Goal: Task Accomplishment & Management: Use online tool/utility

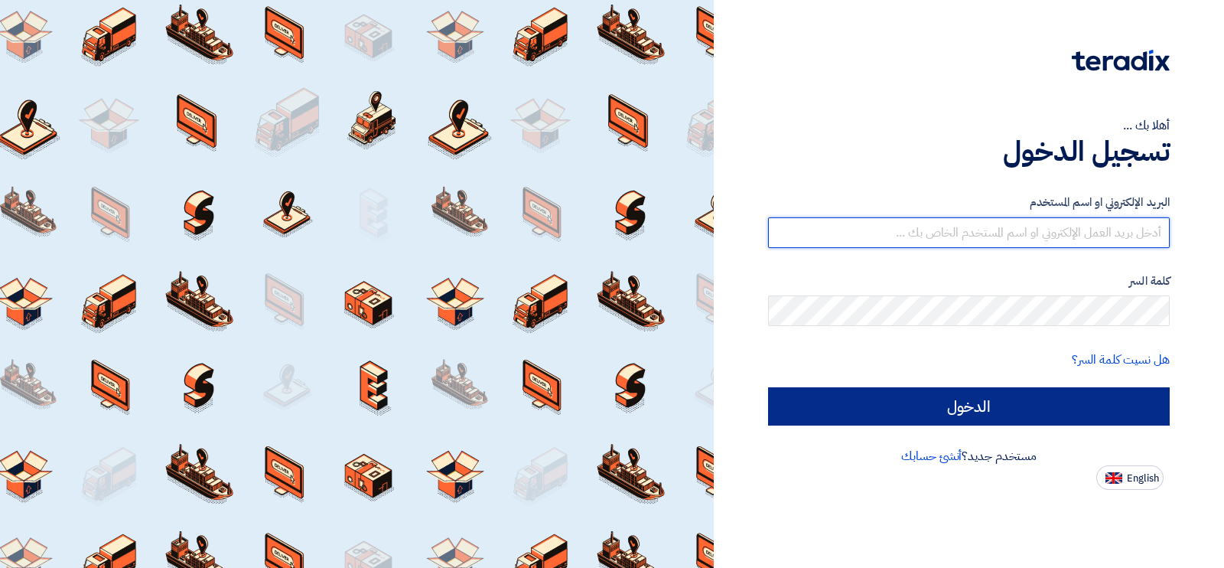
type input "[EMAIL_ADDRESS][DOMAIN_NAME]"
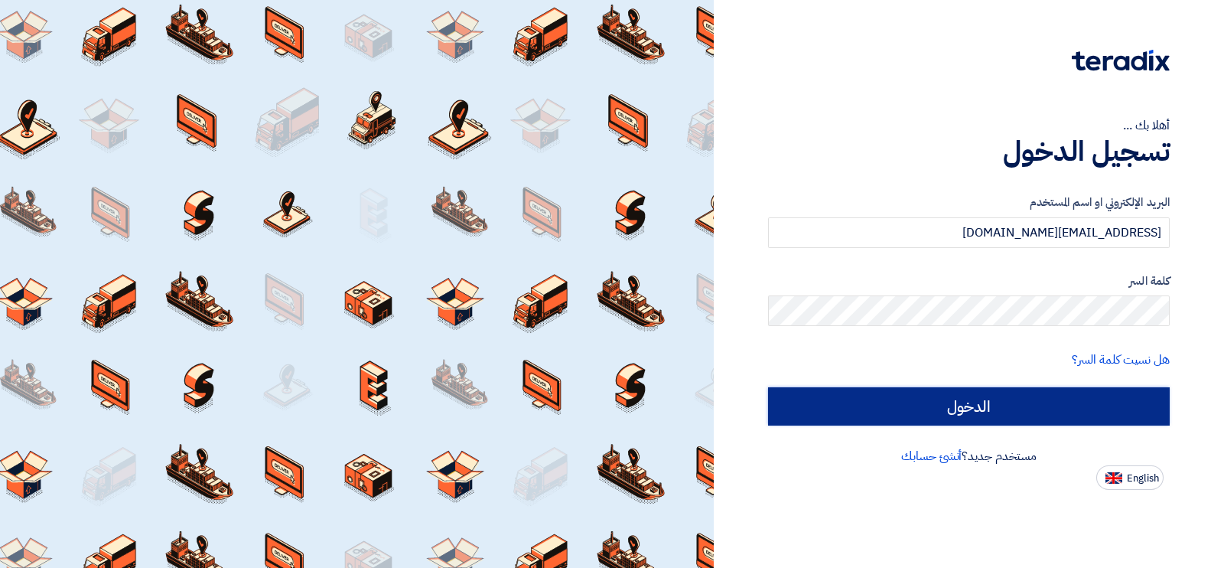
click at [1006, 403] on input "الدخول" at bounding box center [969, 406] width 402 height 38
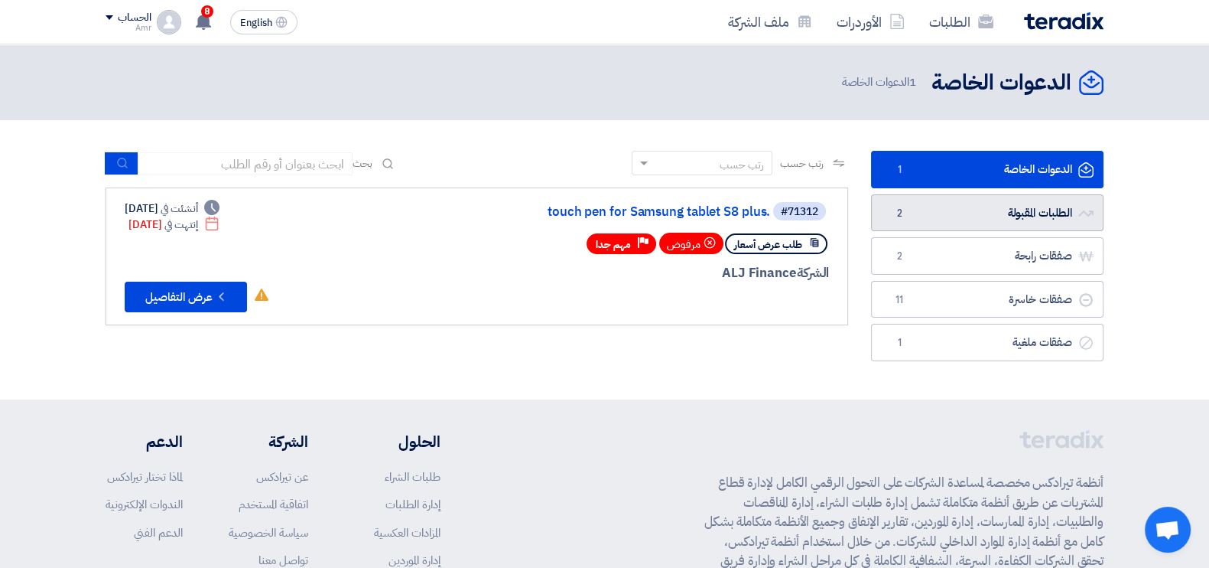
click at [1007, 212] on link "الطلبات المقبولة الطلبات المقبولة 2" at bounding box center [987, 212] width 233 height 37
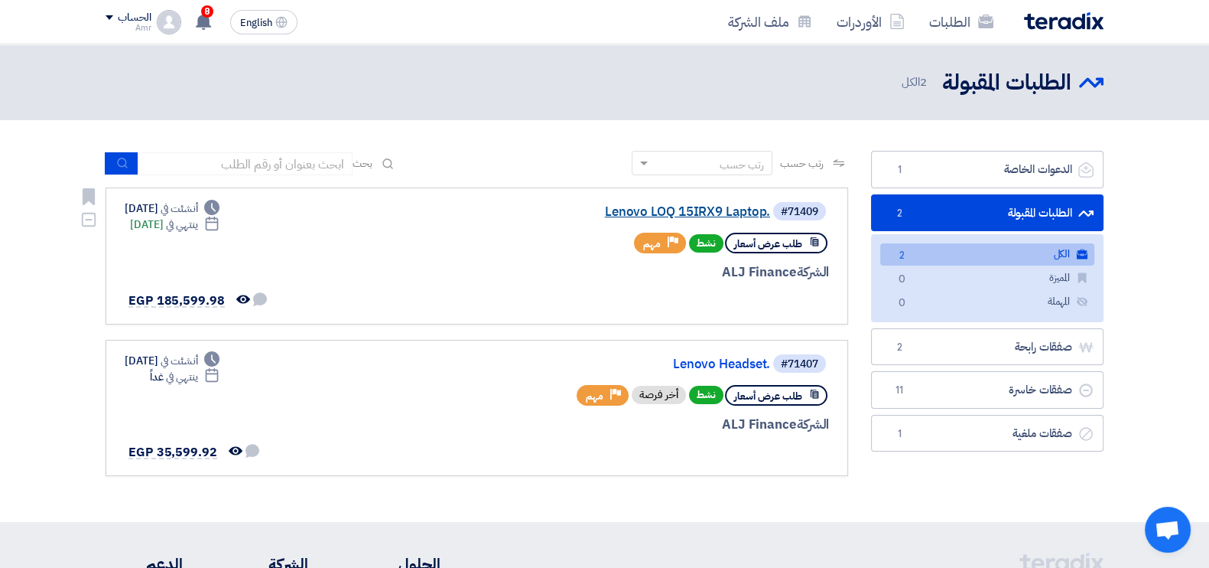
click at [669, 205] on link "Lenovo LOQ 15IRX9 Laptop." at bounding box center [617, 212] width 306 height 14
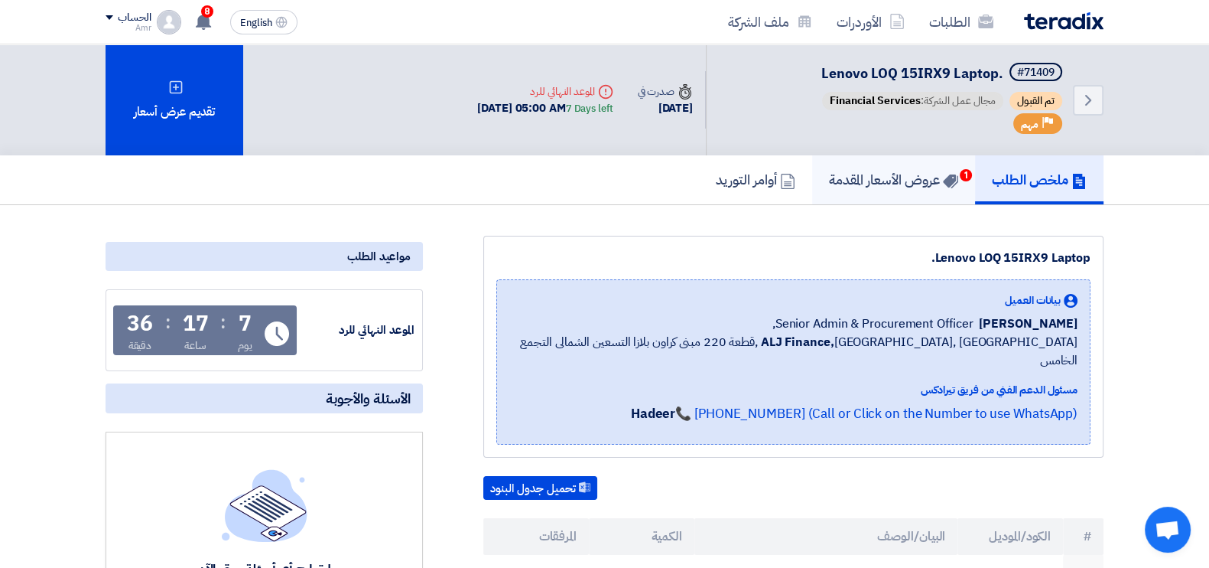
click at [866, 166] on link "عروض الأسعار المقدمة 1" at bounding box center [893, 179] width 163 height 49
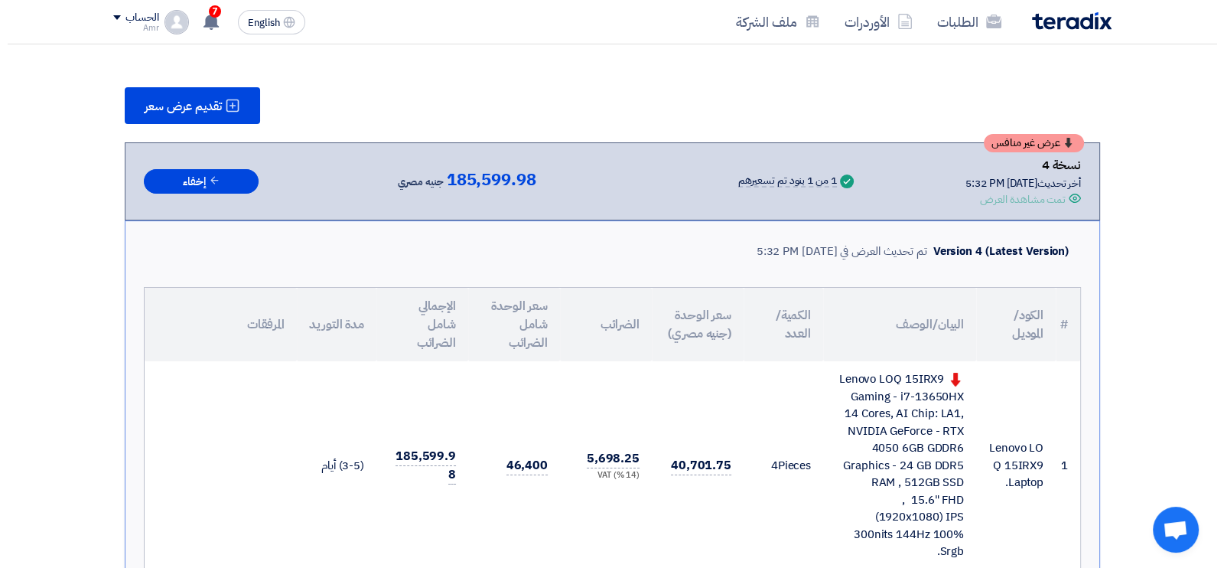
scroll to position [181, 0]
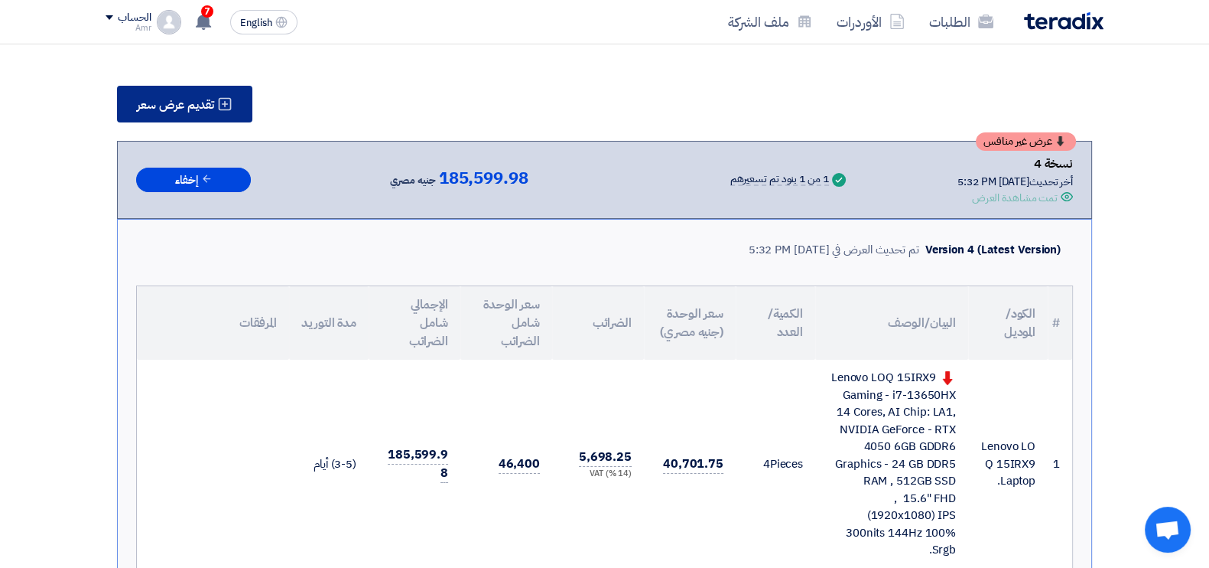
click at [201, 112] on button "تقديم عرض سعر" at bounding box center [184, 104] width 135 height 37
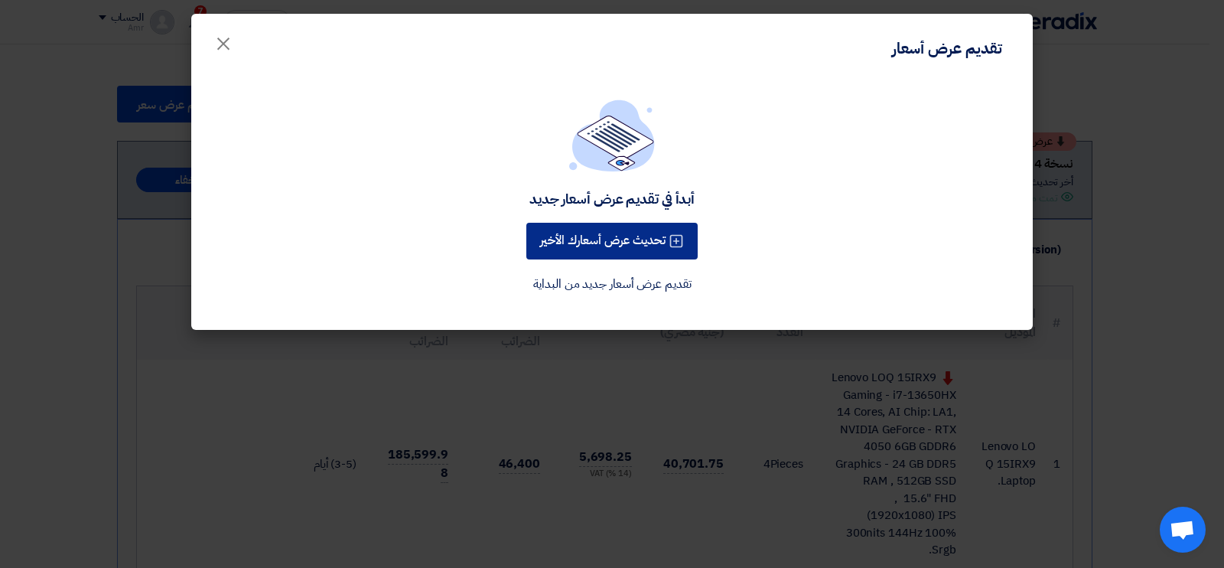
click at [581, 239] on button "تحديث عرض أسعارك الأخير" at bounding box center [611, 241] width 171 height 37
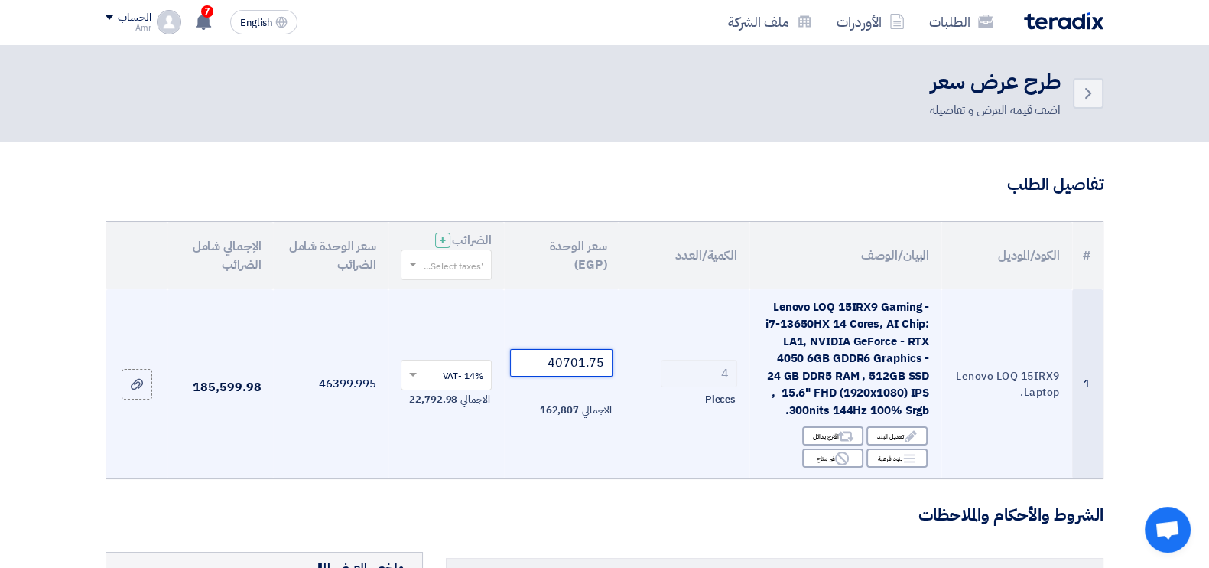
click at [568, 362] on input "40701.75" at bounding box center [561, 363] width 103 height 28
paste input "438.60"
type input "40438.60"
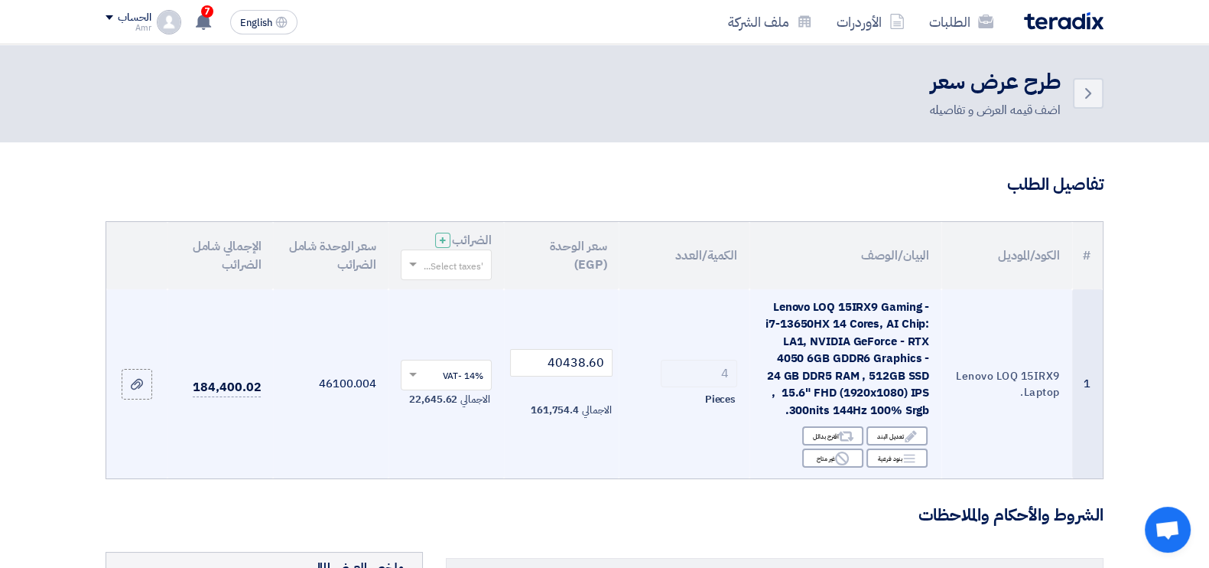
click at [505, 448] on td "40438.60 الاجمالي 161,754.4" at bounding box center [562, 384] width 116 height 190
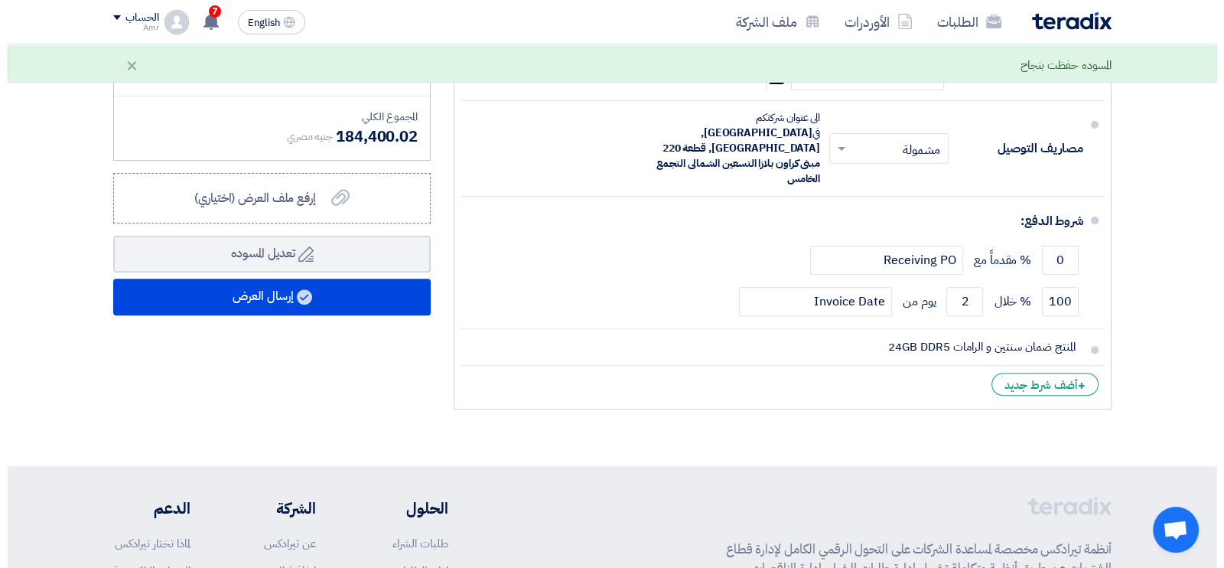
scroll to position [527, 0]
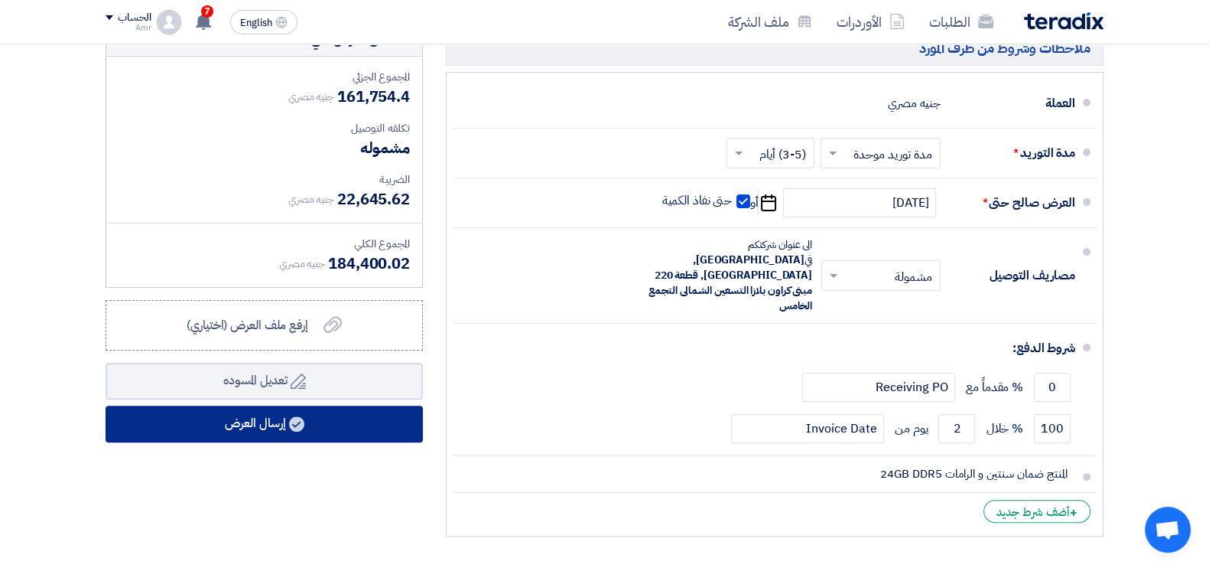
click at [308, 422] on button "إرسال العرض" at bounding box center [264, 423] width 317 height 37
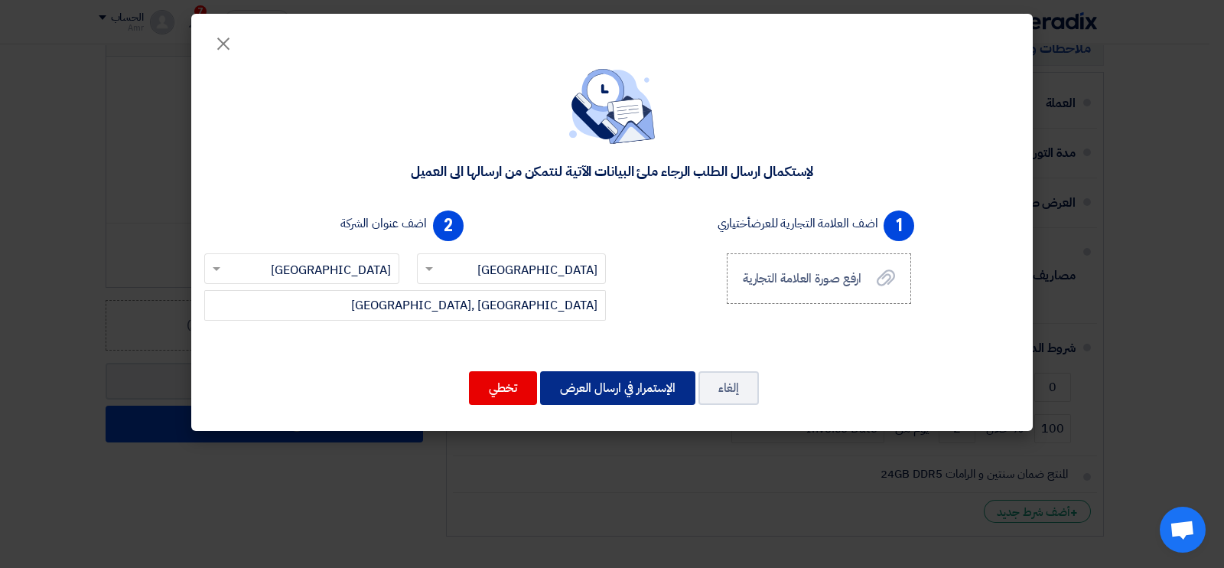
click at [591, 386] on button "الإستمرار في ارسال العرض" at bounding box center [617, 388] width 155 height 34
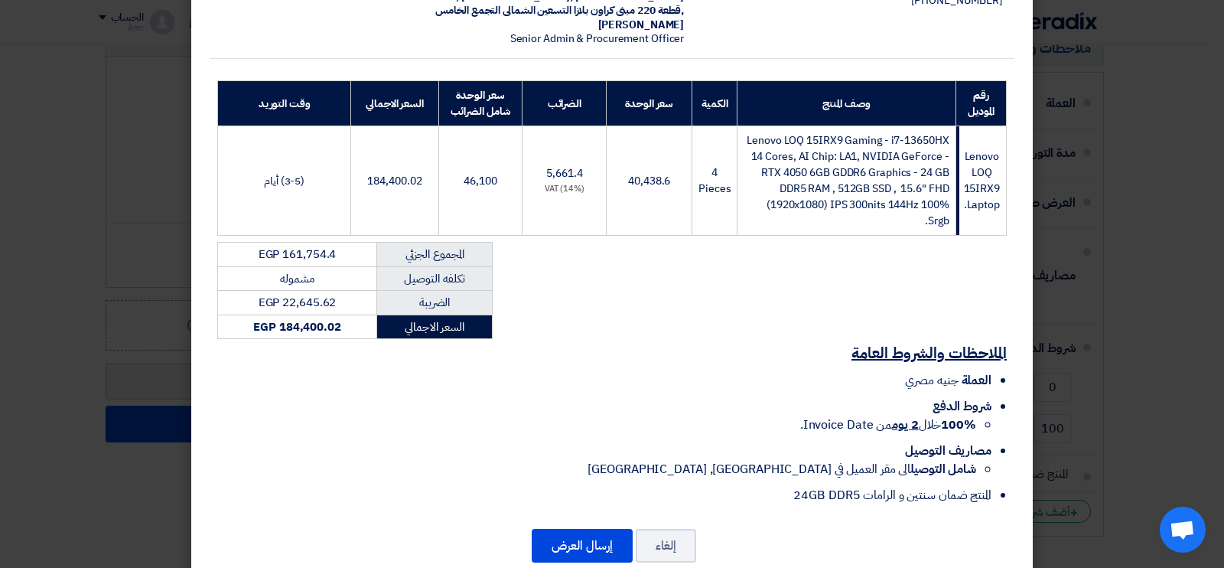
scroll to position [196, 0]
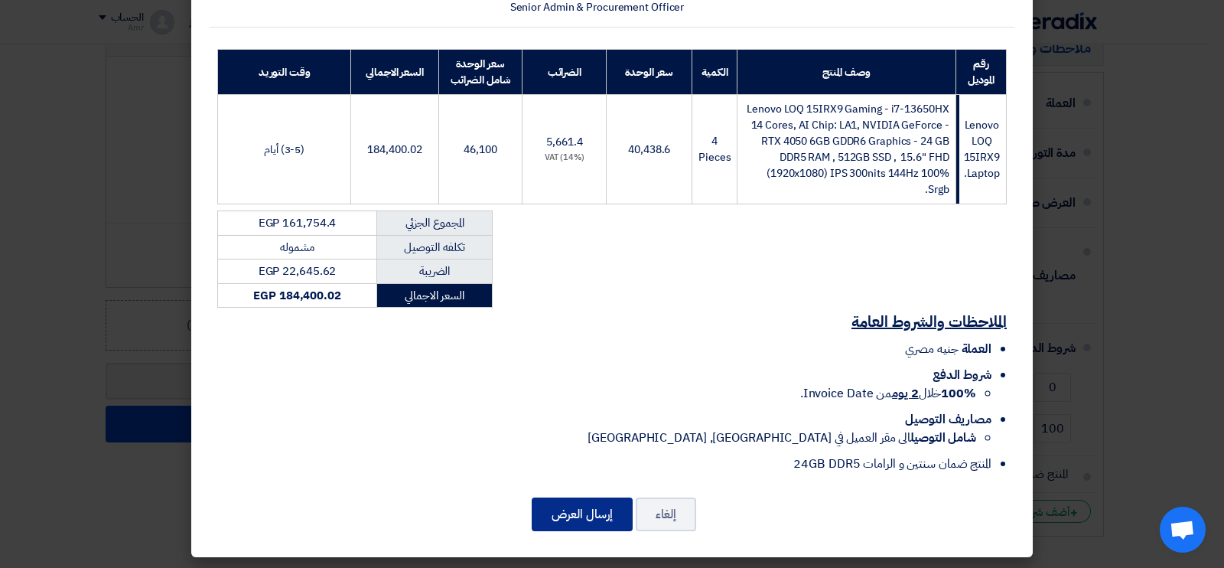
click at [594, 509] on button "إرسال العرض" at bounding box center [582, 514] width 101 height 34
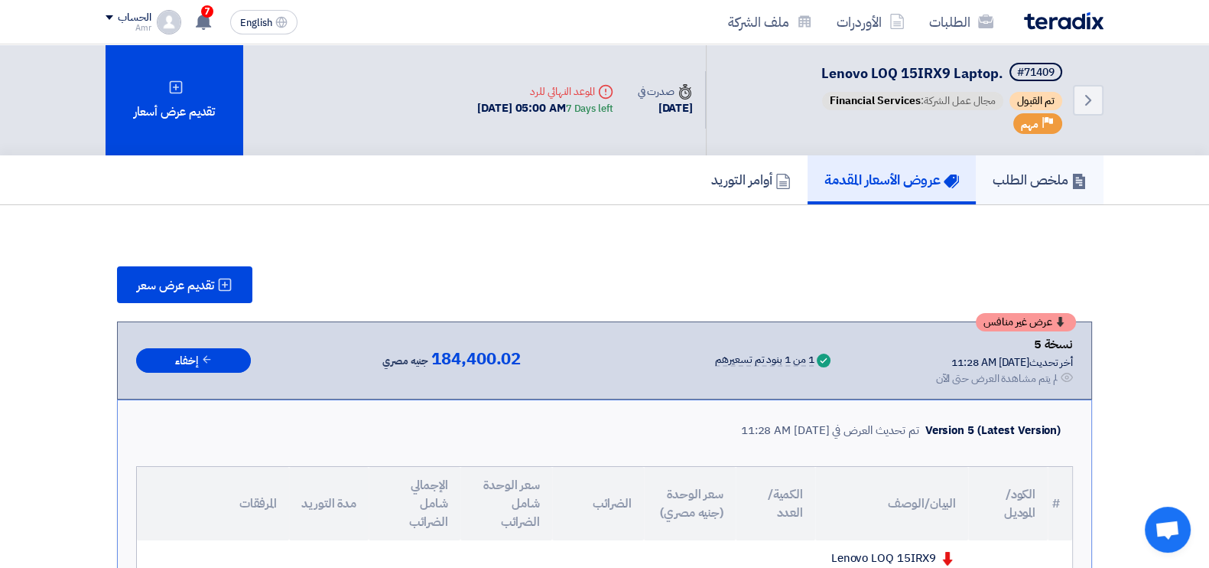
click at [1020, 177] on h5 "ملخص الطلب" at bounding box center [1040, 180] width 94 height 18
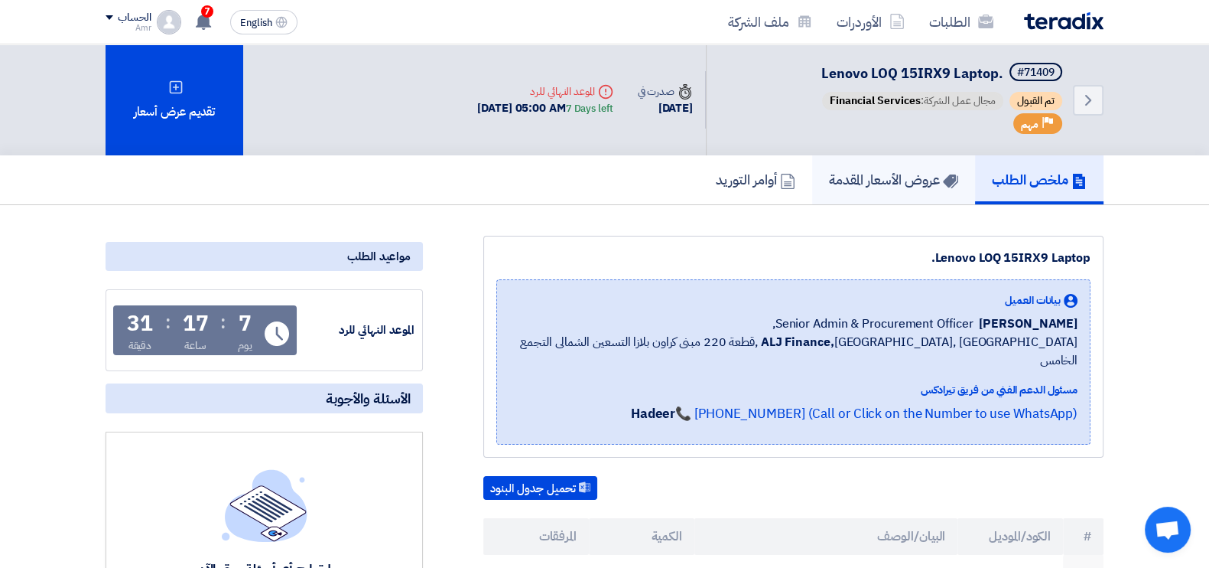
click at [936, 185] on h5 "عروض الأسعار المقدمة" at bounding box center [893, 180] width 129 height 18
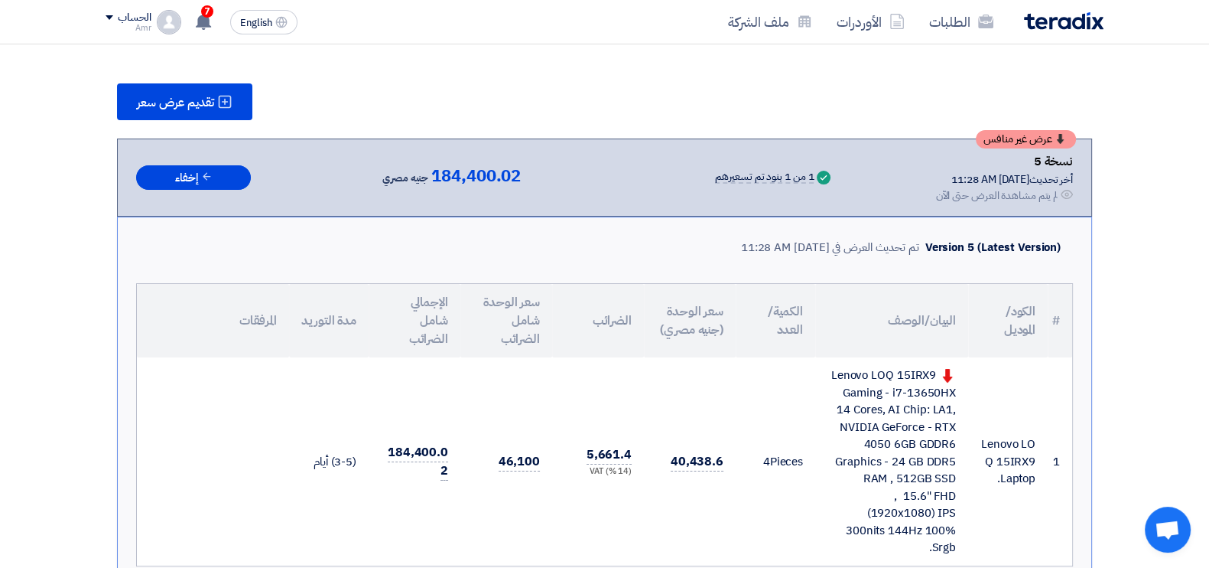
scroll to position [181, 0]
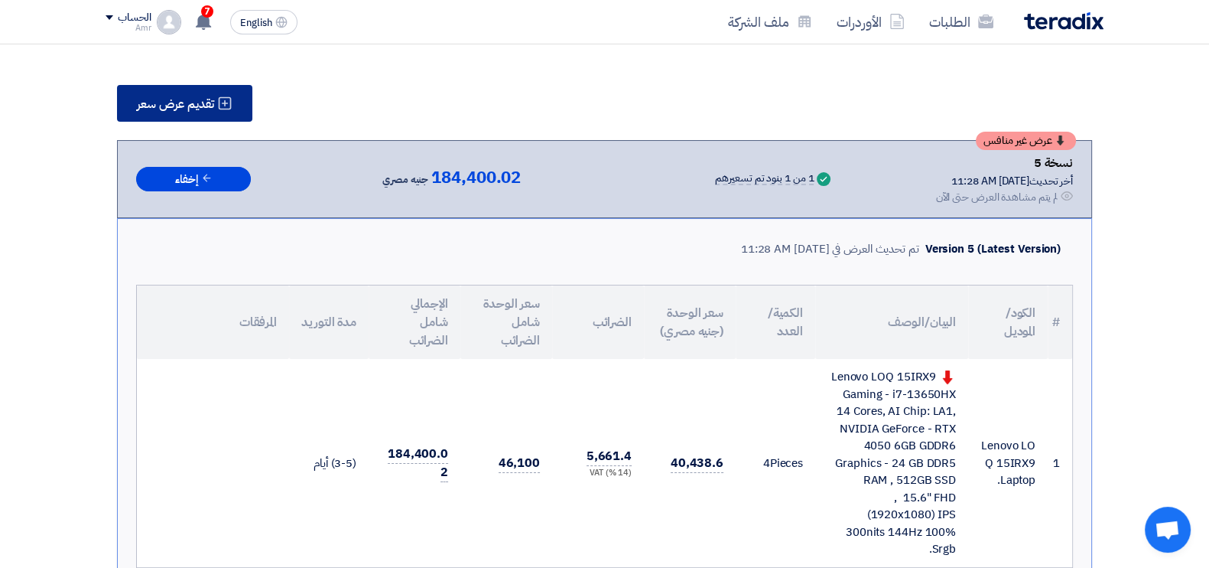
click at [191, 98] on span "تقديم عرض سعر" at bounding box center [175, 104] width 77 height 12
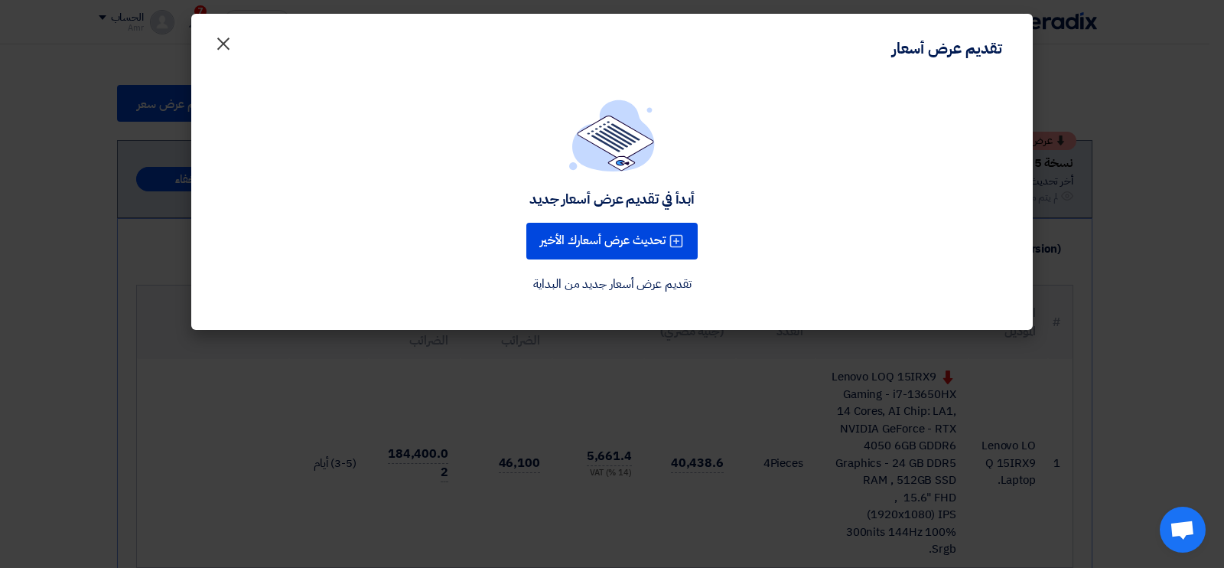
click at [222, 44] on span "×" at bounding box center [223, 43] width 18 height 46
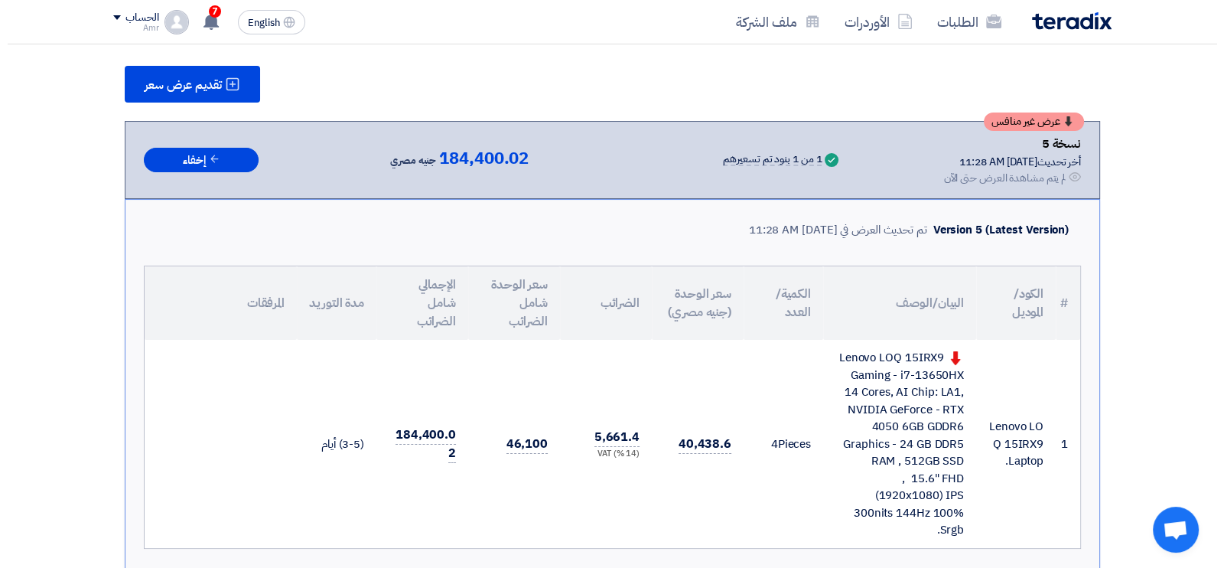
scroll to position [191, 0]
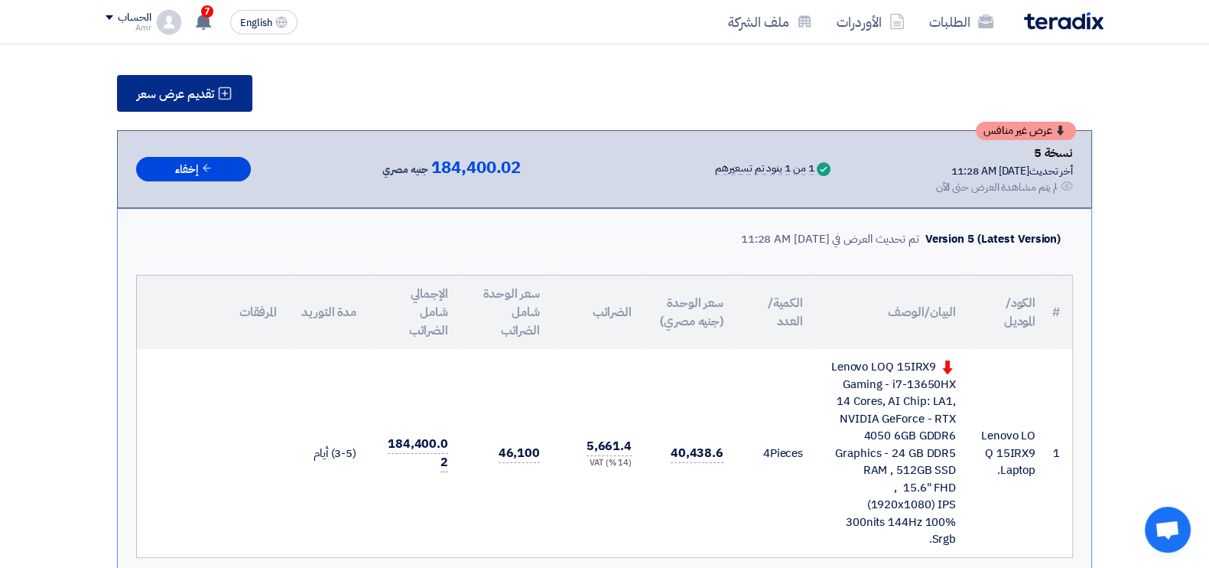
click at [145, 88] on span "تقديم عرض سعر" at bounding box center [175, 94] width 77 height 12
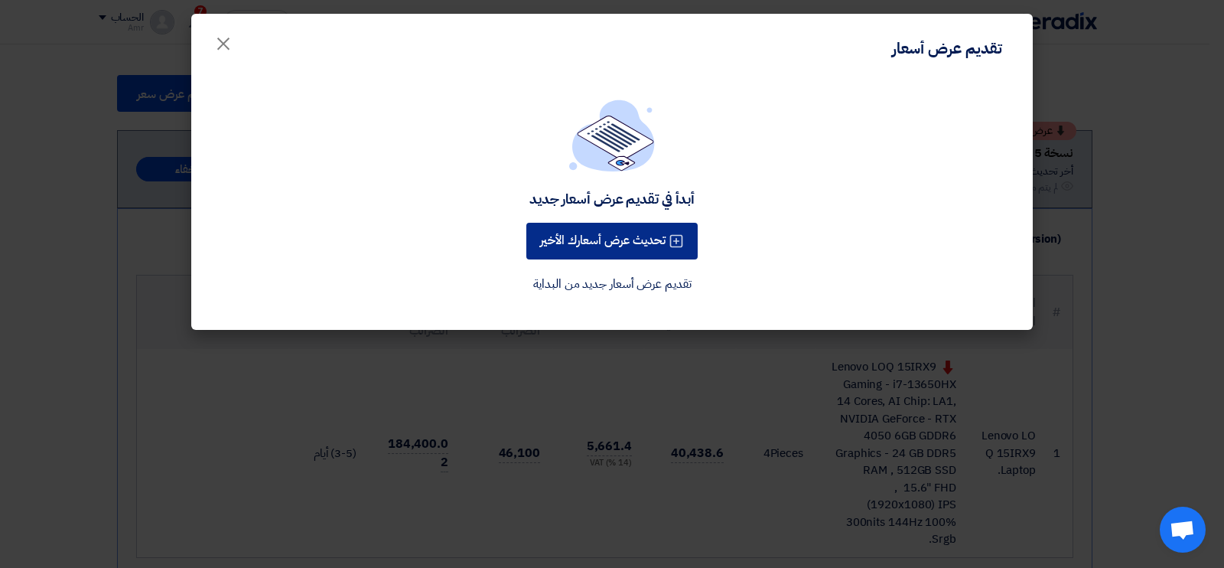
click at [610, 244] on button "تحديث عرض أسعارك الأخير" at bounding box center [611, 241] width 171 height 37
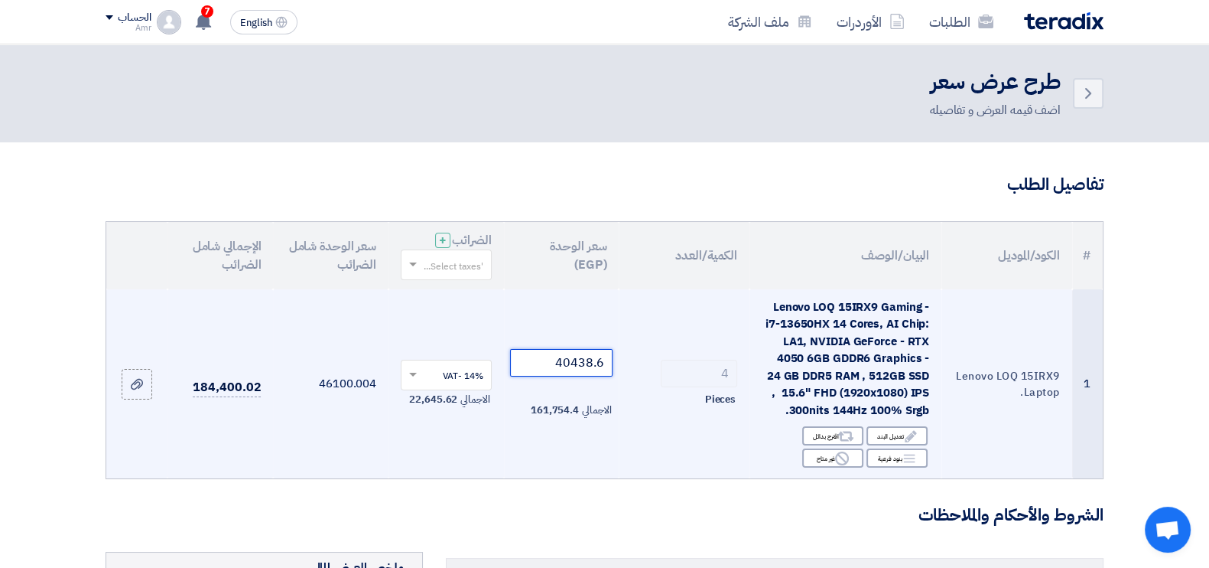
click at [581, 356] on input "40438.6" at bounding box center [561, 363] width 103 height 28
paste input "349.12"
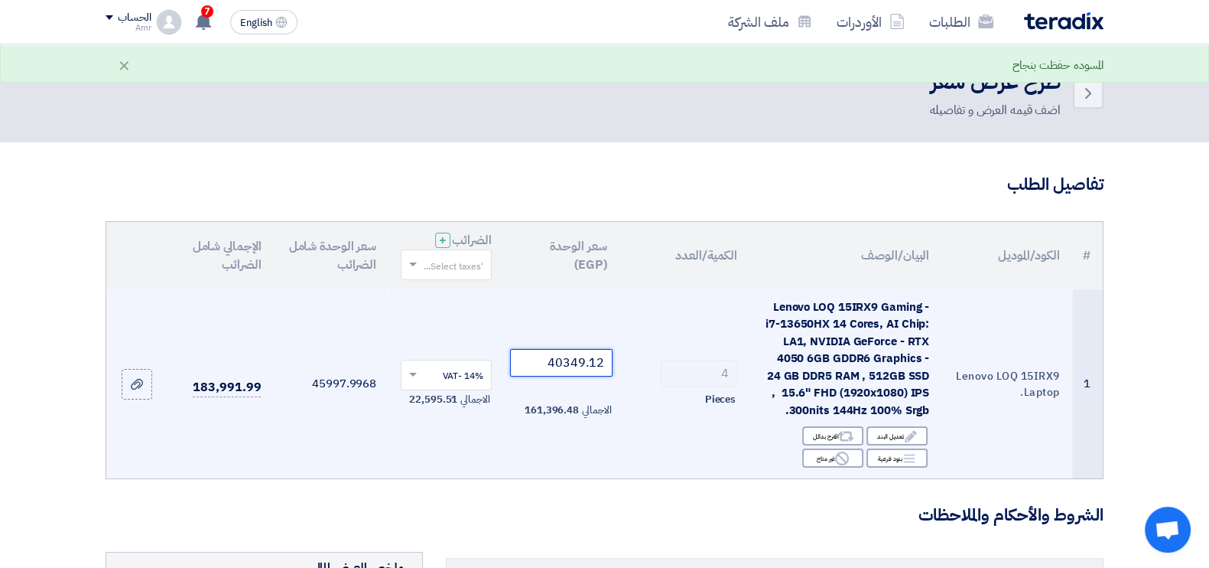
type input "40349.12"
click at [513, 439] on td "40349.12 الاجمالي 161,396.48" at bounding box center [562, 384] width 116 height 190
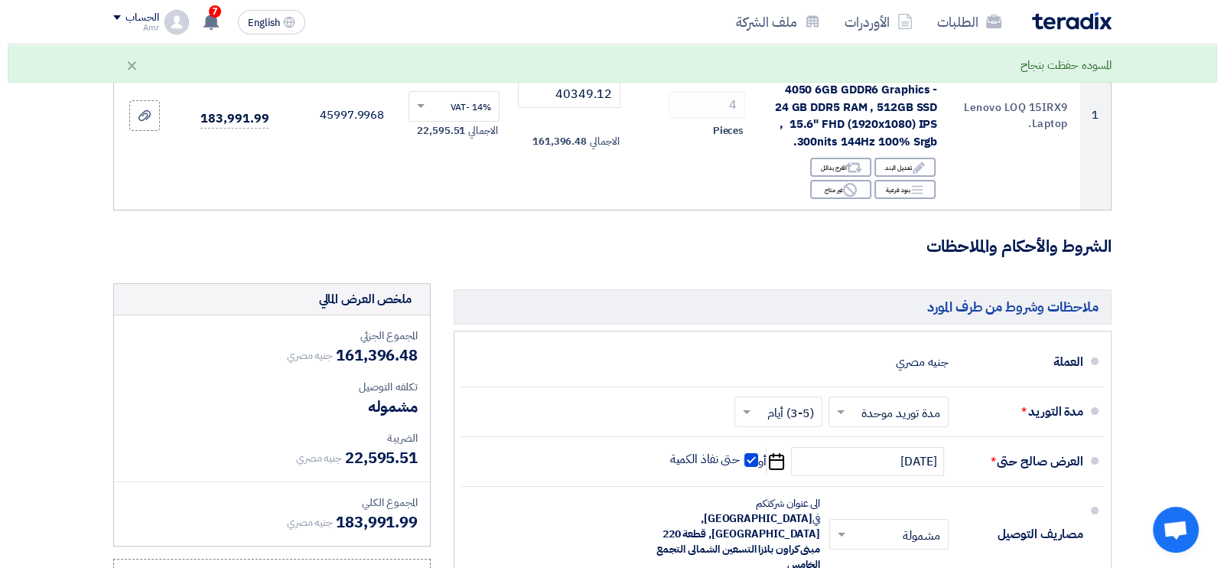
scroll to position [539, 0]
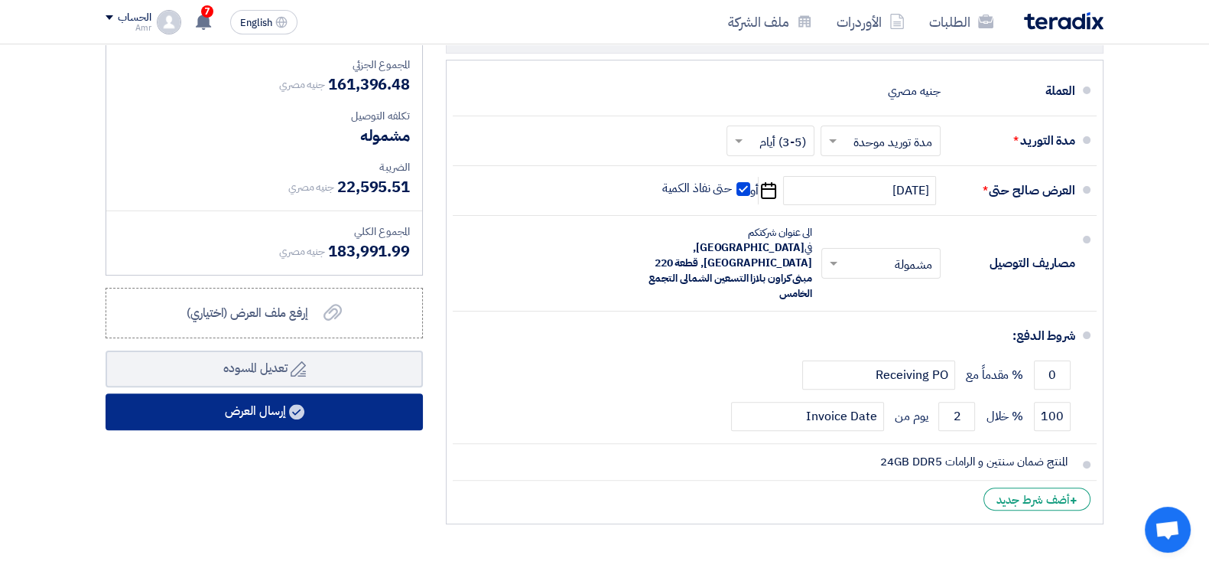
click at [295, 404] on use at bounding box center [296, 411] width 15 height 15
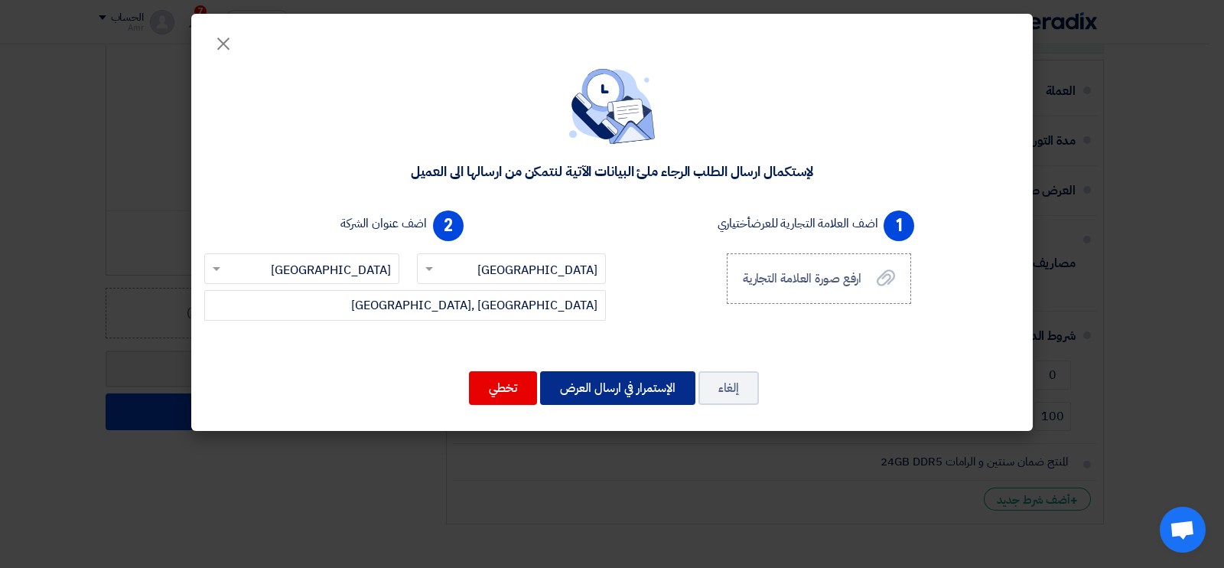
click at [656, 380] on button "الإستمرار في ارسال العرض" at bounding box center [617, 388] width 155 height 34
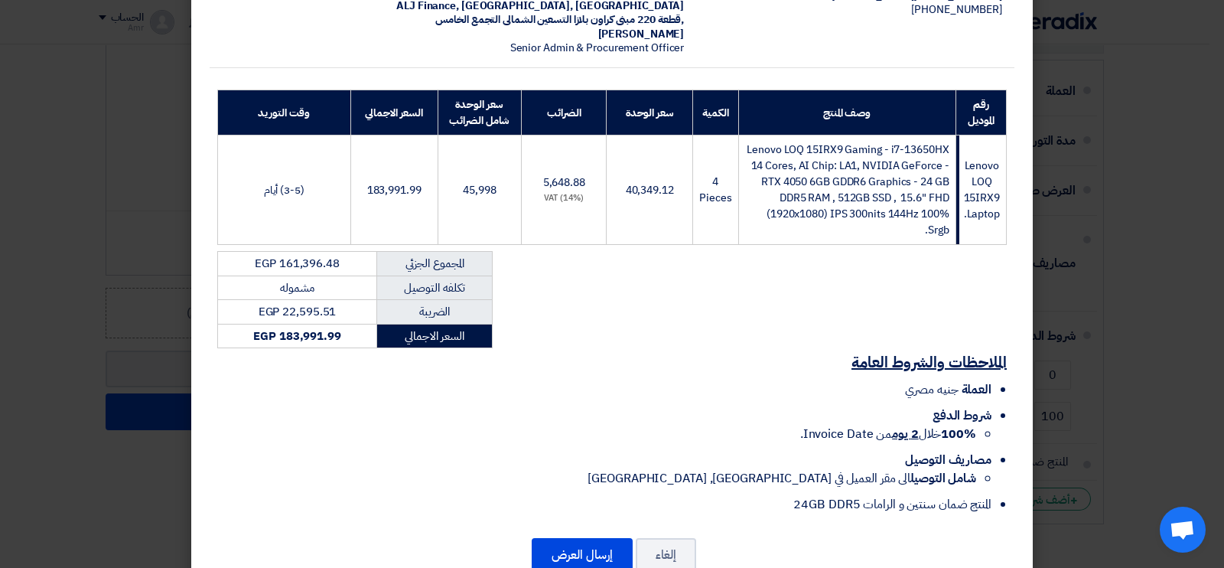
scroll to position [196, 0]
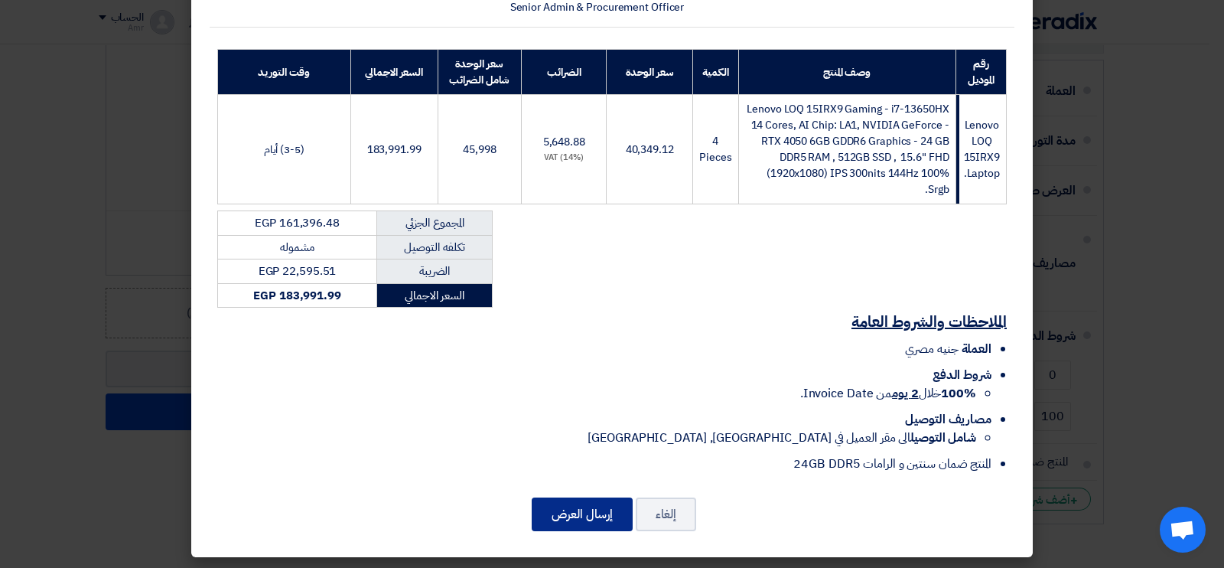
click at [594, 509] on button "إرسال العرض" at bounding box center [582, 514] width 101 height 34
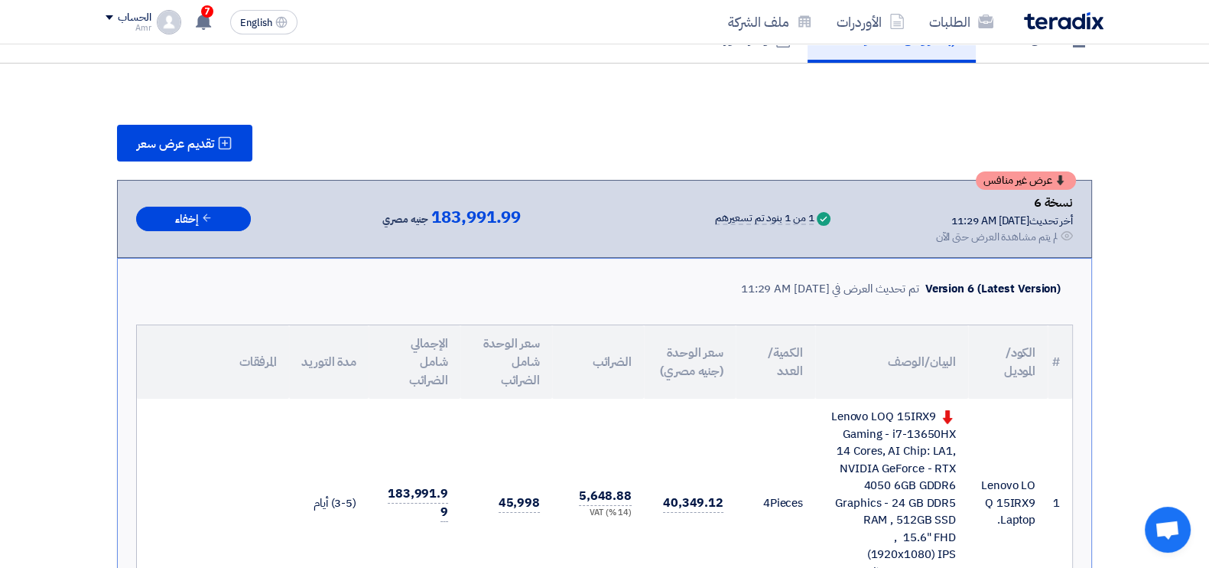
scroll to position [137, 0]
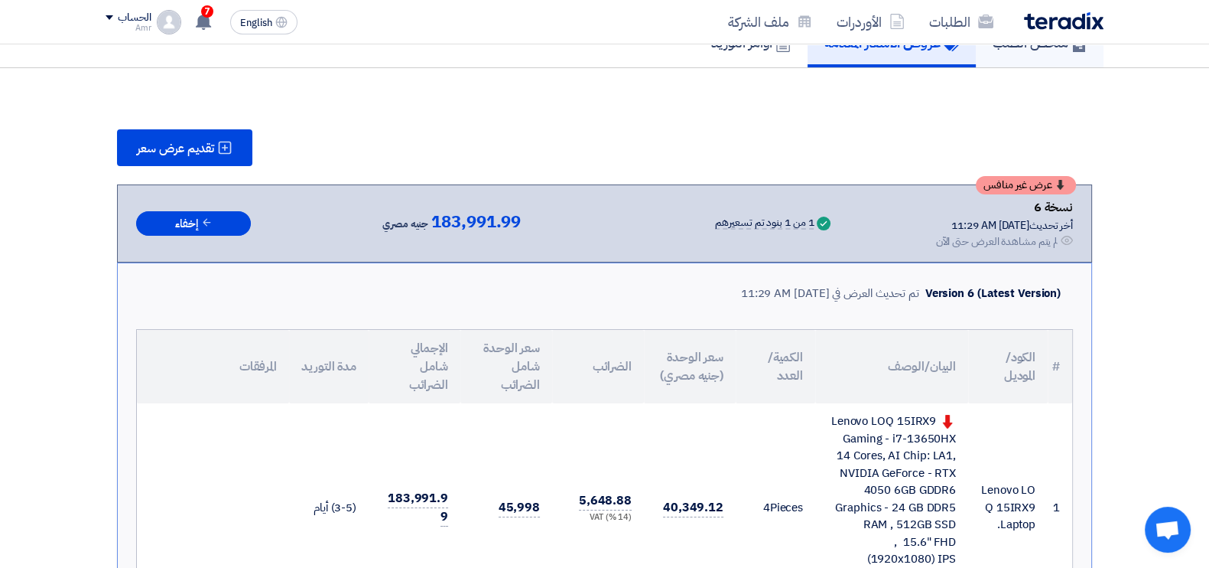
click at [1054, 49] on h5 "ملخص الطلب" at bounding box center [1040, 43] width 94 height 18
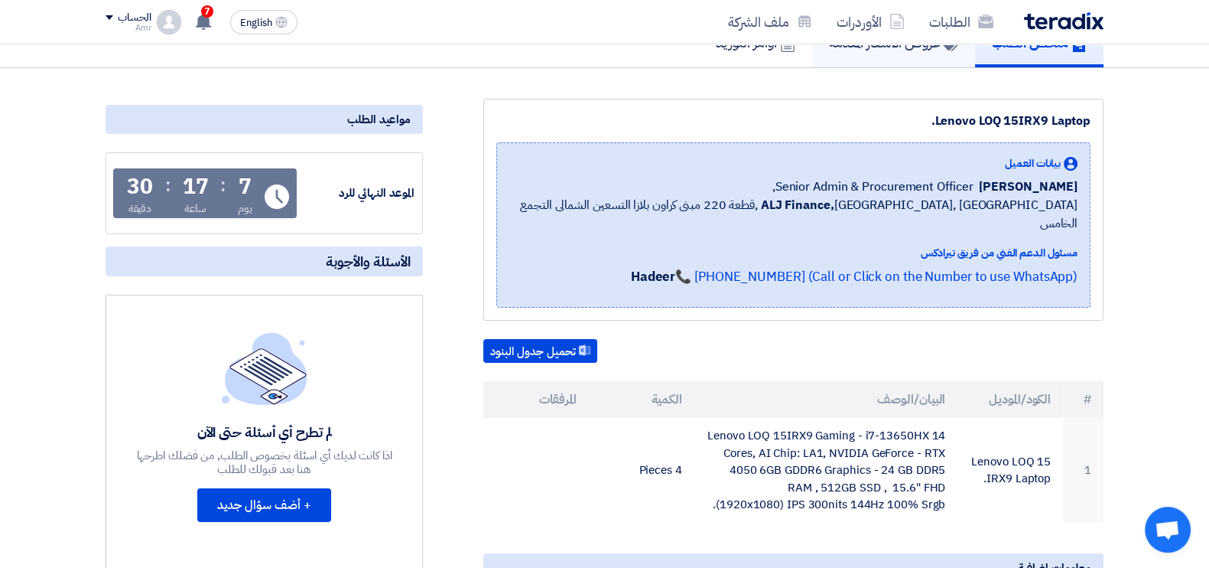
click at [939, 55] on link "عروض الأسعار المقدمة" at bounding box center [893, 42] width 163 height 49
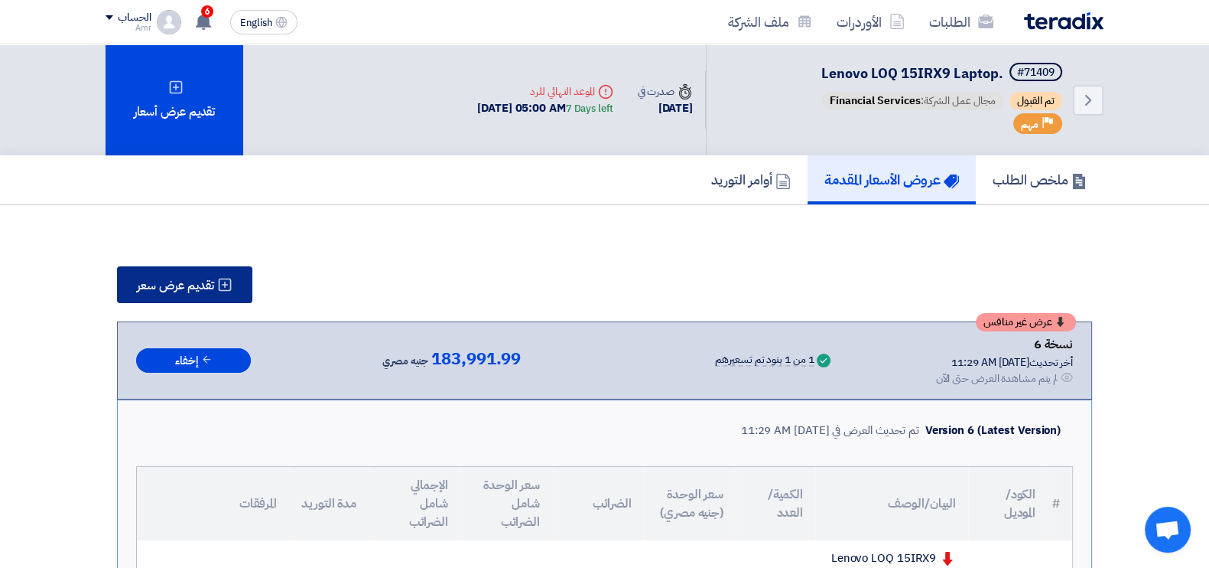
click at [168, 279] on span "تقديم عرض سعر" at bounding box center [175, 285] width 77 height 12
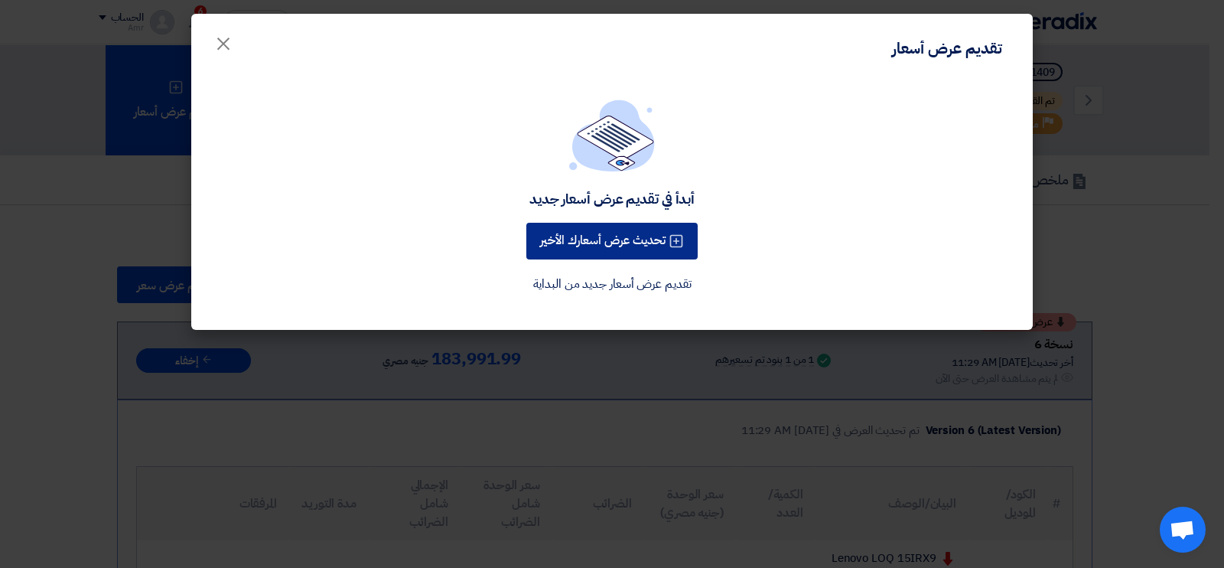
click at [609, 247] on button "تحديث عرض أسعارك الأخير" at bounding box center [611, 241] width 171 height 37
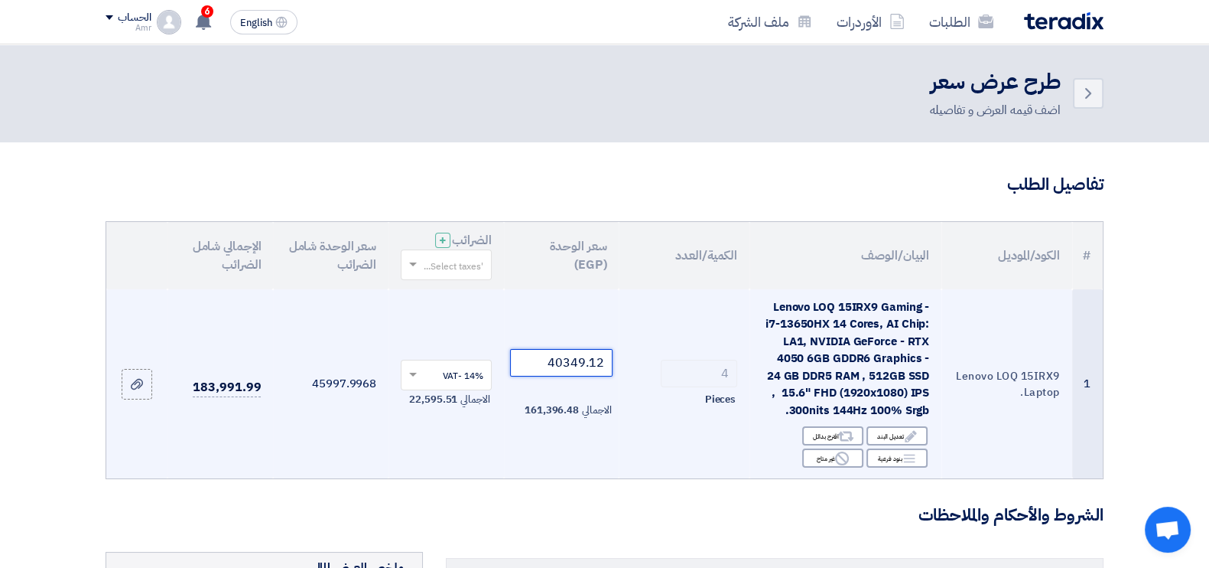
click at [575, 366] on input "40349.12" at bounding box center [561, 363] width 103 height 28
paste input "263.16"
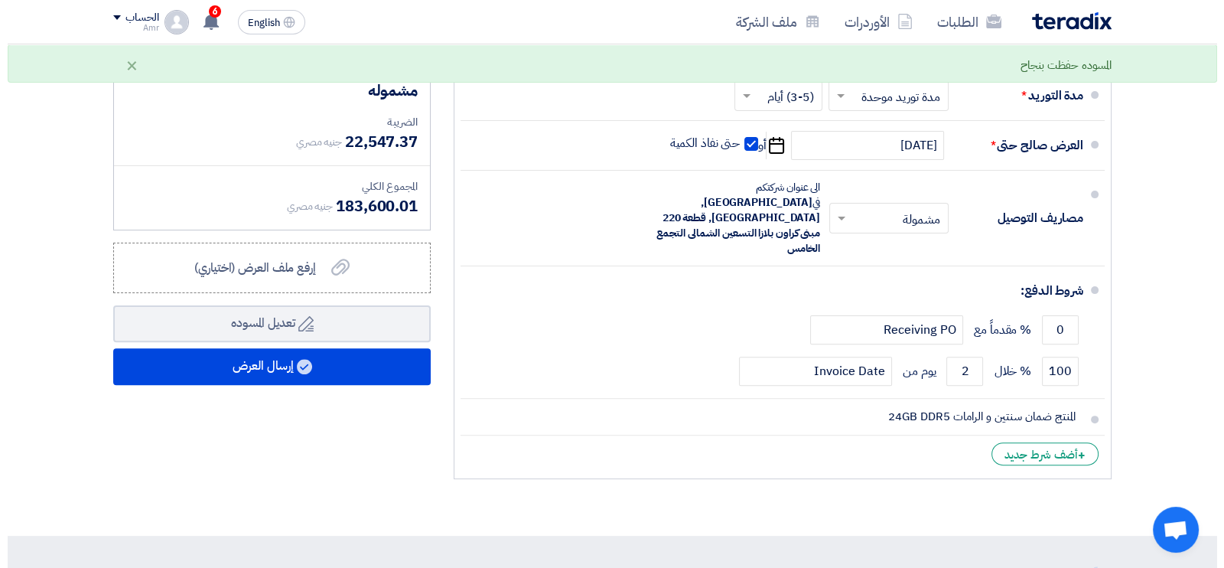
scroll to position [594, 0]
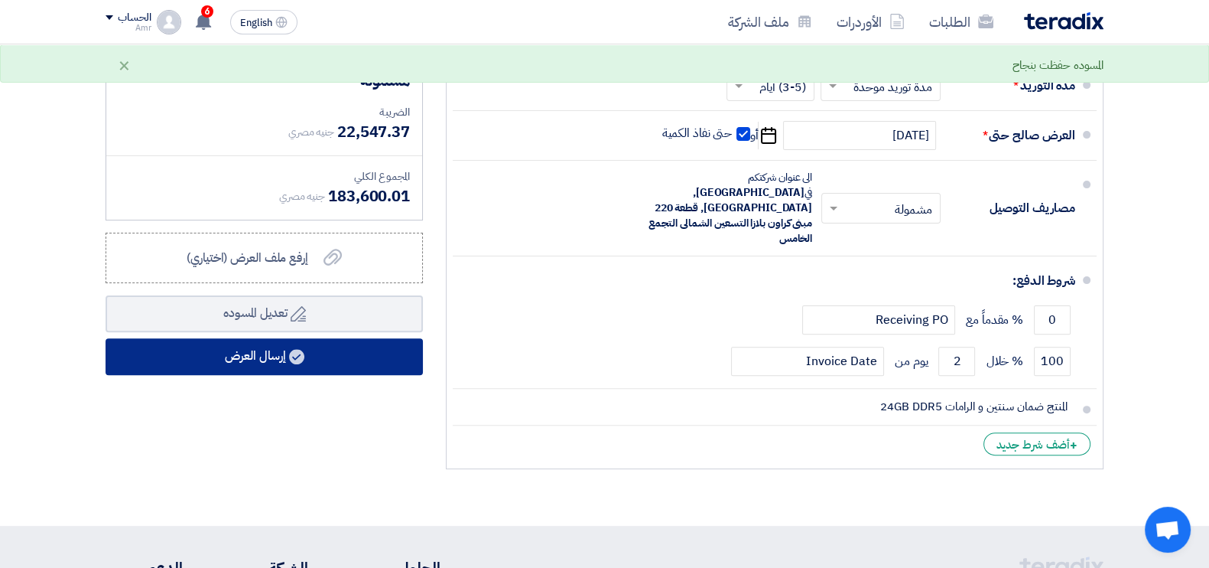
type input "40263.16"
click at [376, 350] on button "إرسال العرض" at bounding box center [264, 356] width 317 height 37
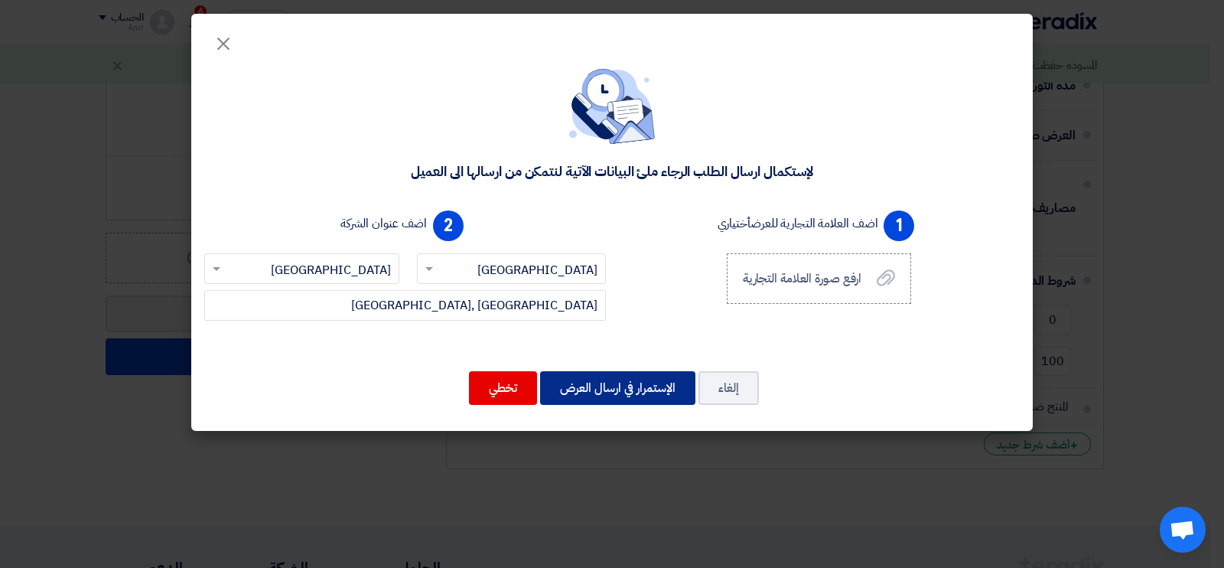
click at [604, 380] on button "الإستمرار في ارسال العرض" at bounding box center [617, 388] width 155 height 34
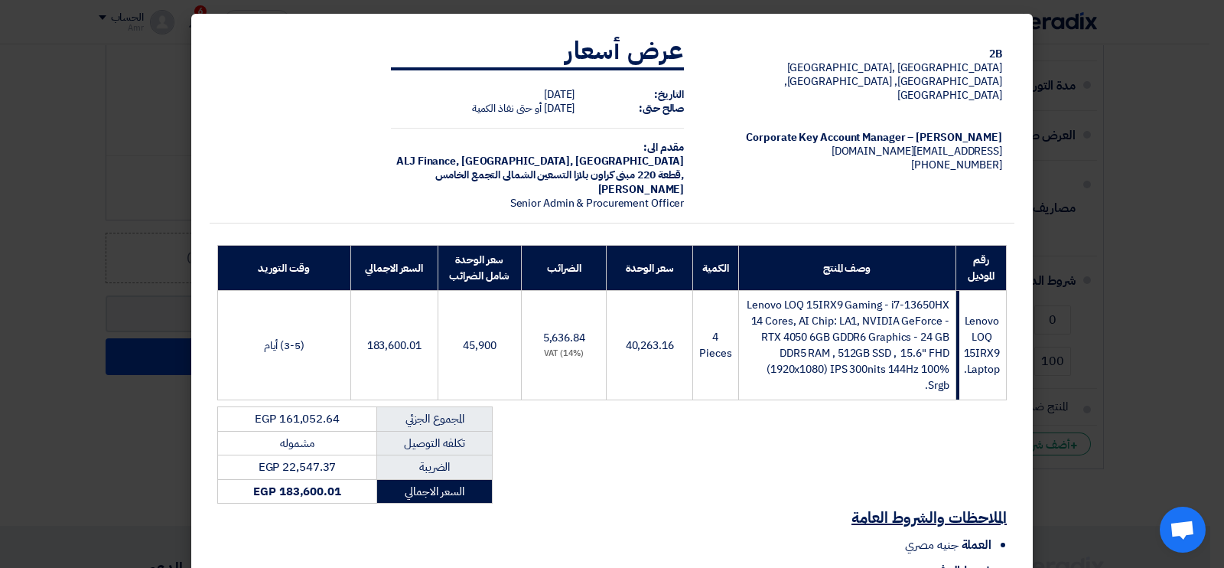
scroll to position [196, 0]
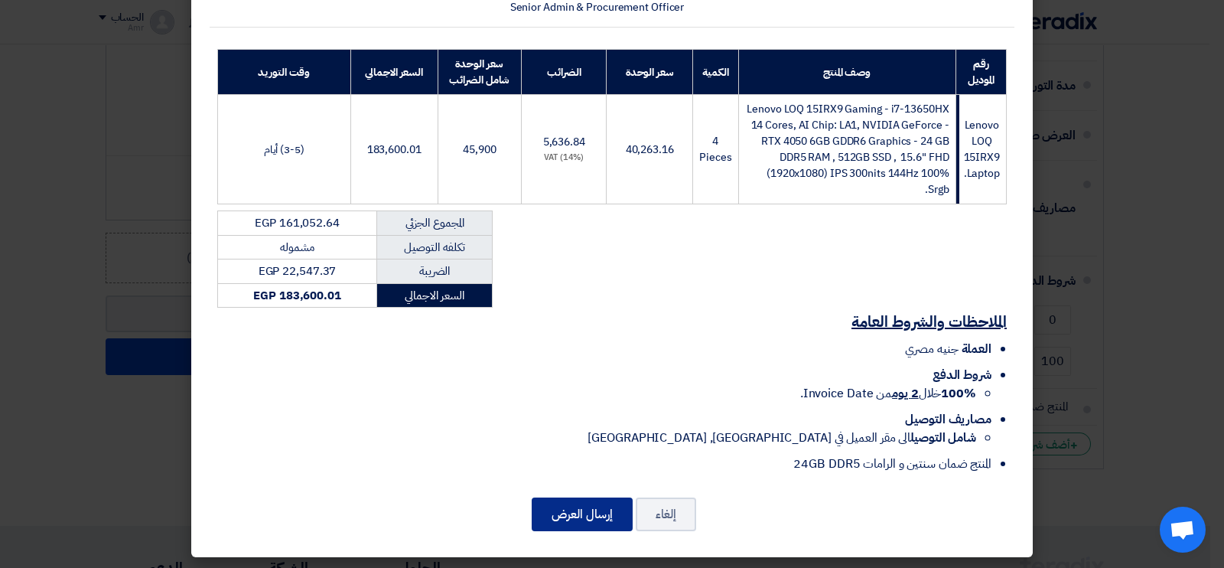
click at [555, 506] on button "إرسال العرض" at bounding box center [582, 514] width 101 height 34
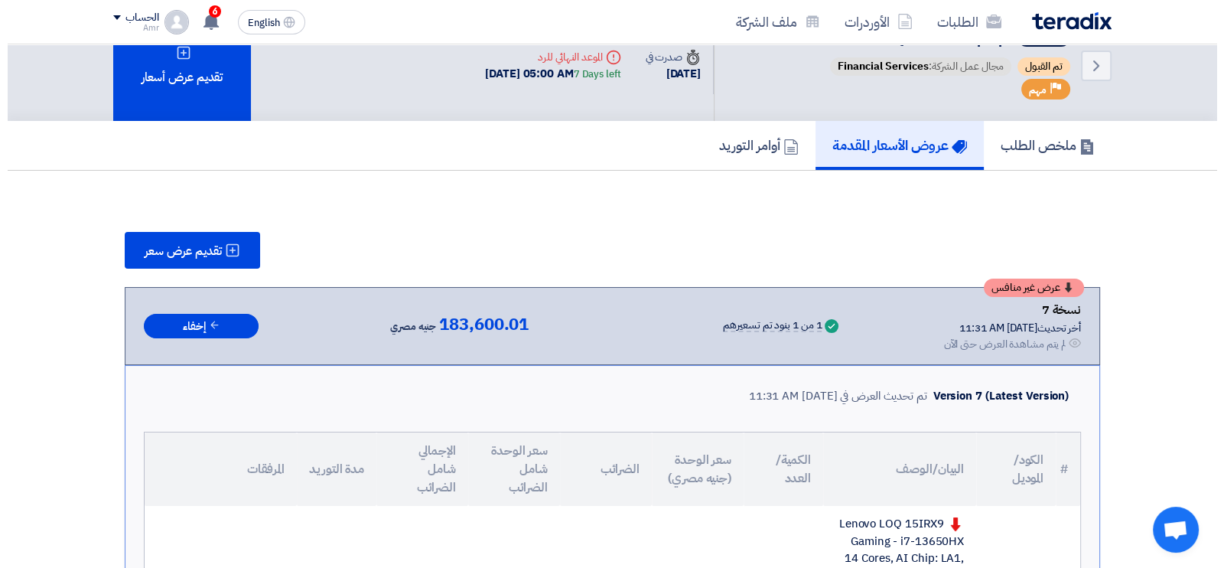
scroll to position [31, 0]
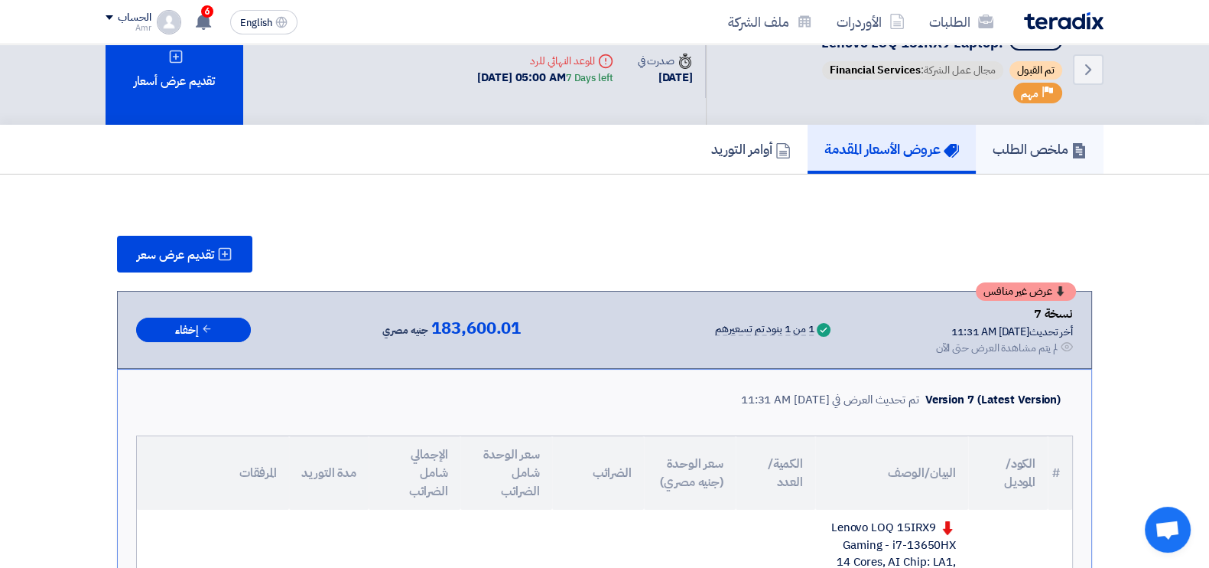
click at [1034, 142] on h5 "ملخص الطلب" at bounding box center [1040, 149] width 94 height 18
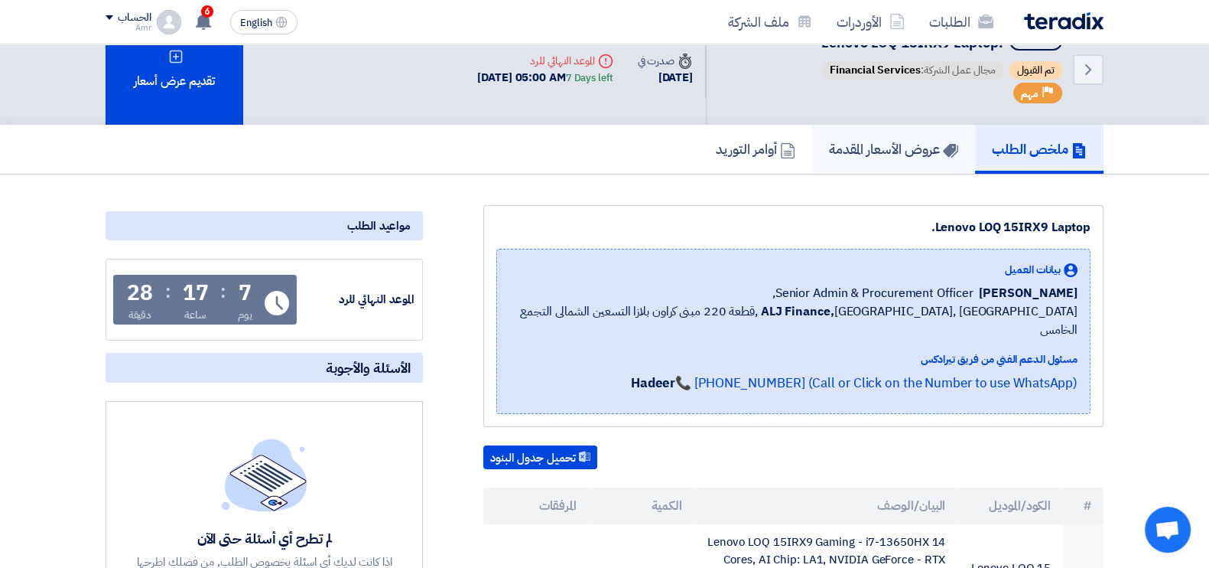
click at [886, 147] on h5 "عروض الأسعار المقدمة" at bounding box center [893, 149] width 129 height 18
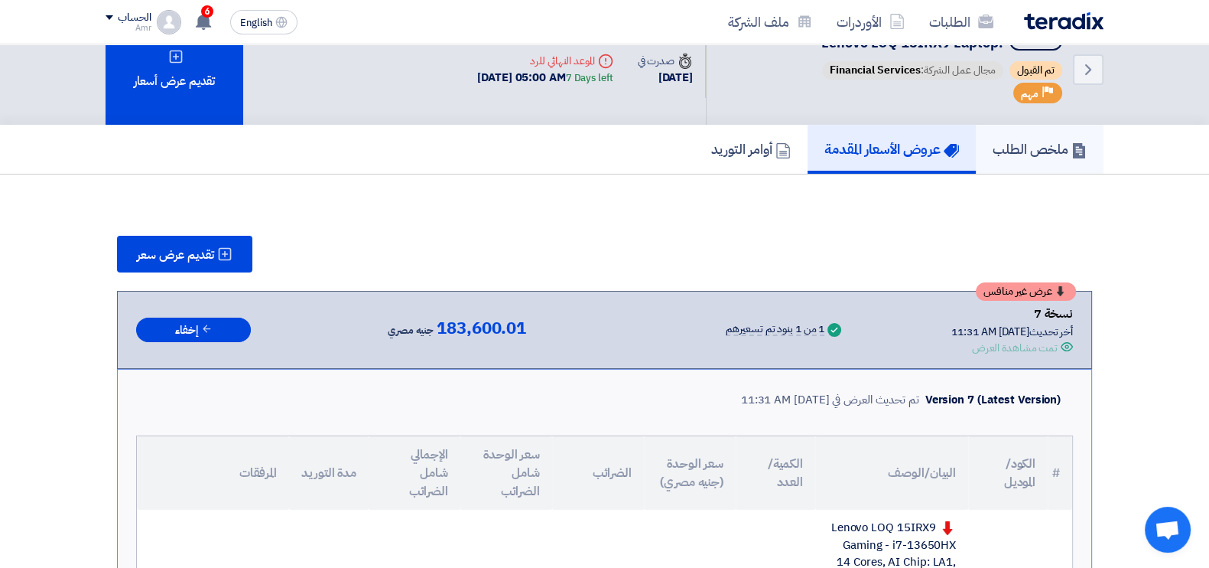
click at [1010, 142] on h5 "ملخص الطلب" at bounding box center [1040, 149] width 94 height 18
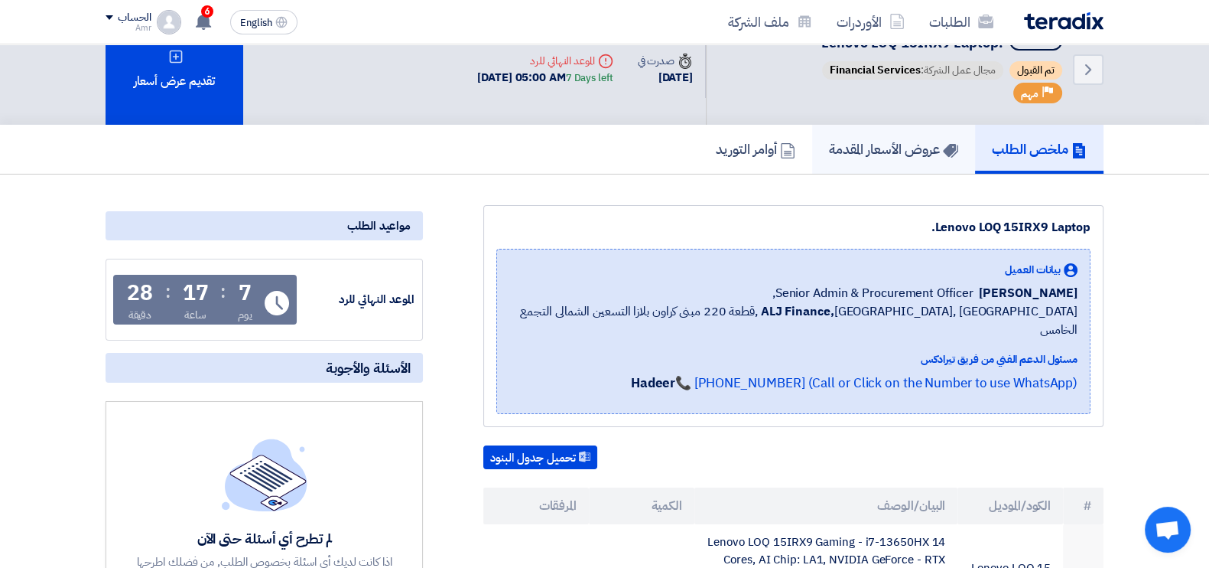
click at [901, 149] on h5 "عروض الأسعار المقدمة" at bounding box center [893, 149] width 129 height 18
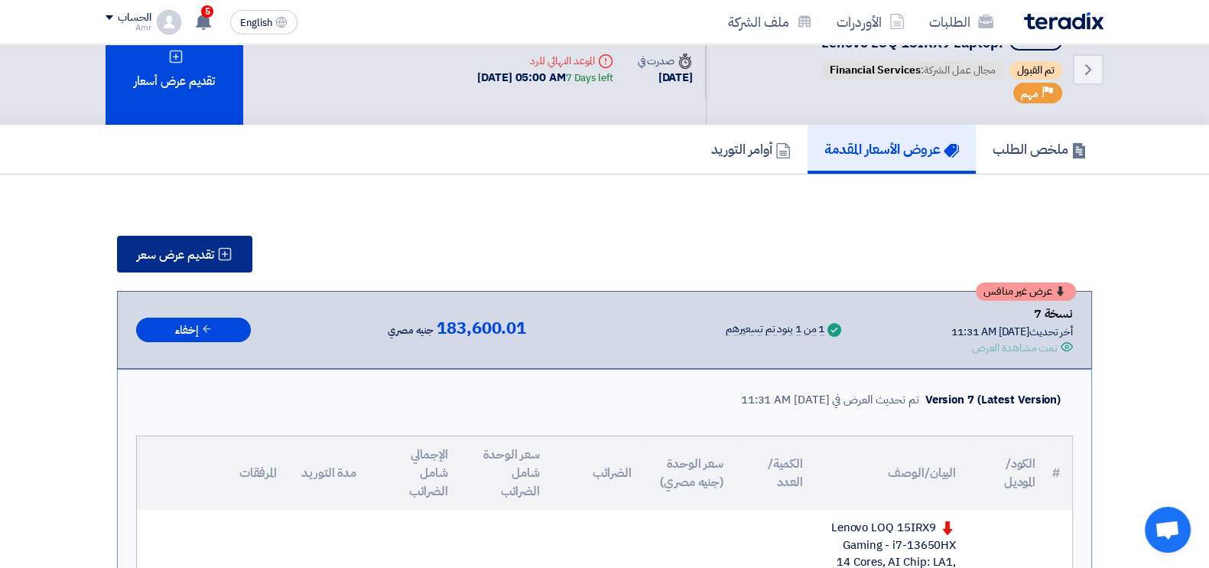
click at [173, 249] on span "تقديم عرض سعر" at bounding box center [175, 255] width 77 height 12
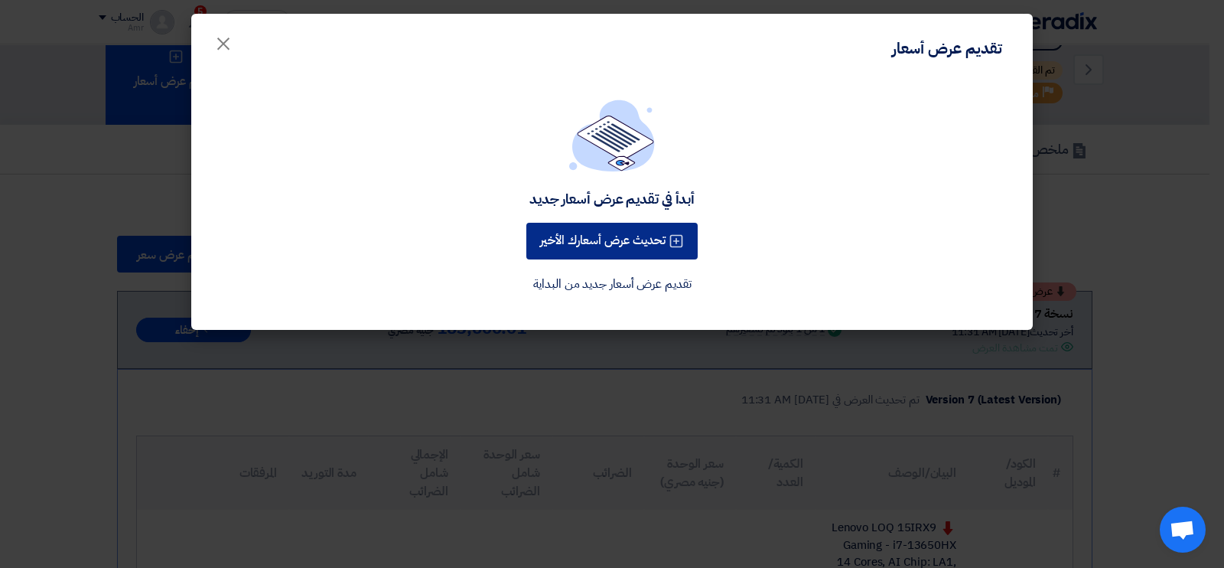
click at [669, 247] on button "تحديث عرض أسعارك الأخير" at bounding box center [611, 241] width 171 height 37
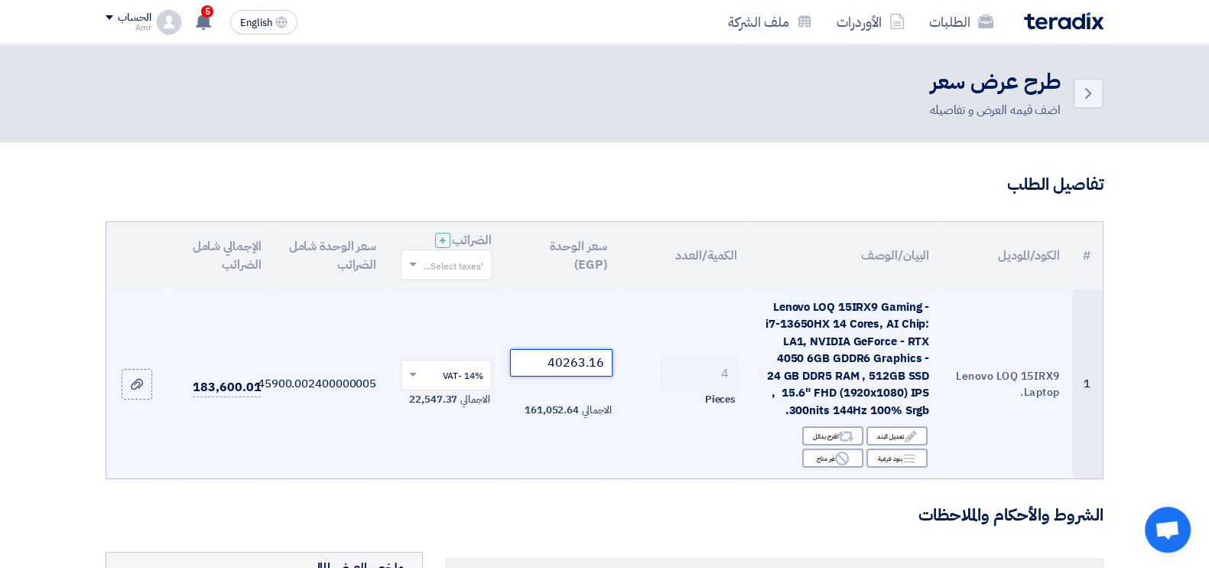
click at [565, 363] on input "40263.16" at bounding box center [561, 363] width 103 height 28
paste input "175.44"
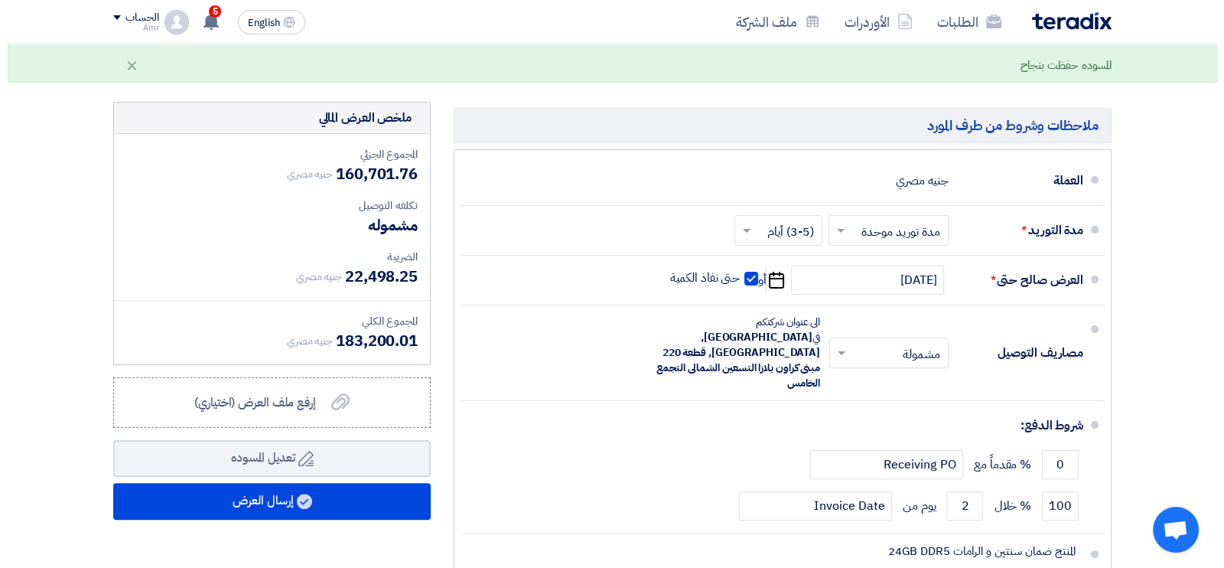
scroll to position [457, 0]
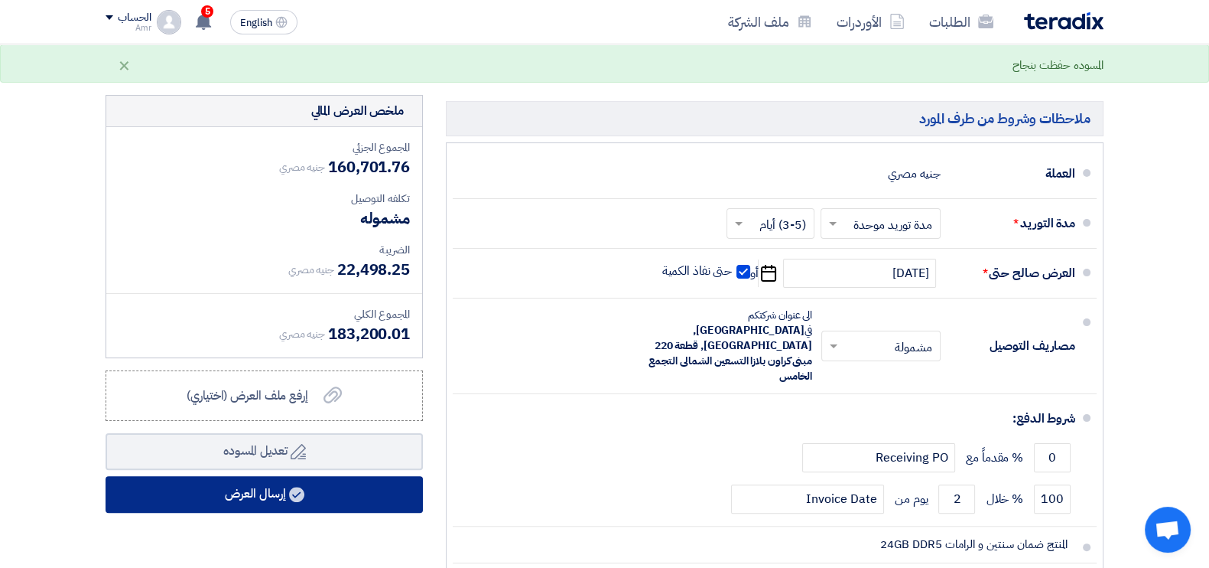
type input "40175.44"
click at [353, 490] on button "إرسال العرض" at bounding box center [264, 494] width 317 height 37
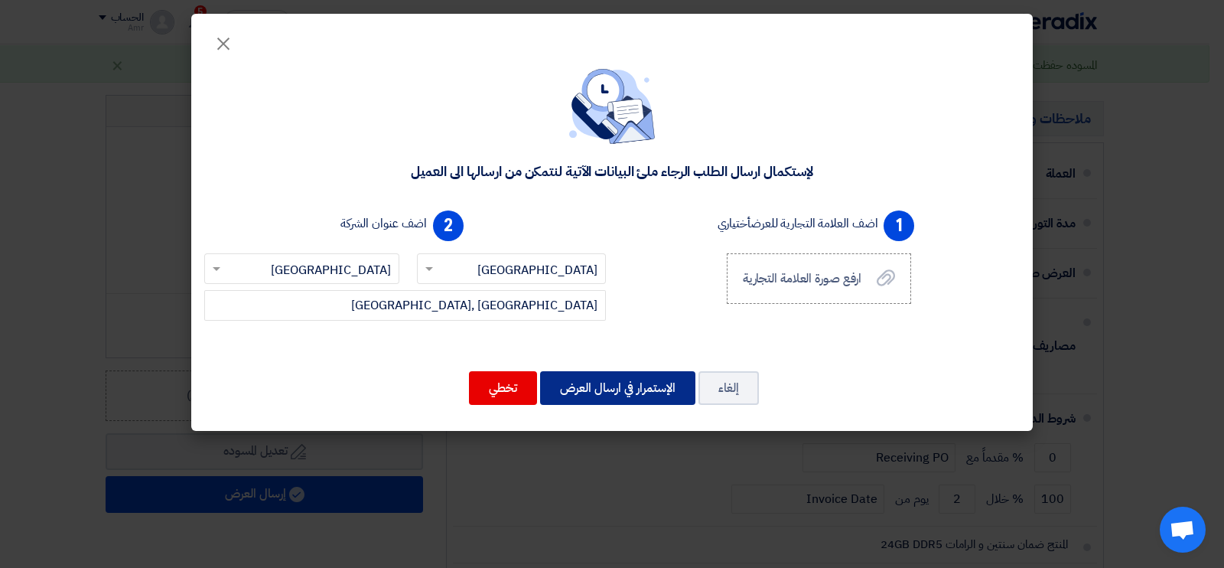
click at [615, 377] on button "الإستمرار في ارسال العرض" at bounding box center [617, 388] width 155 height 34
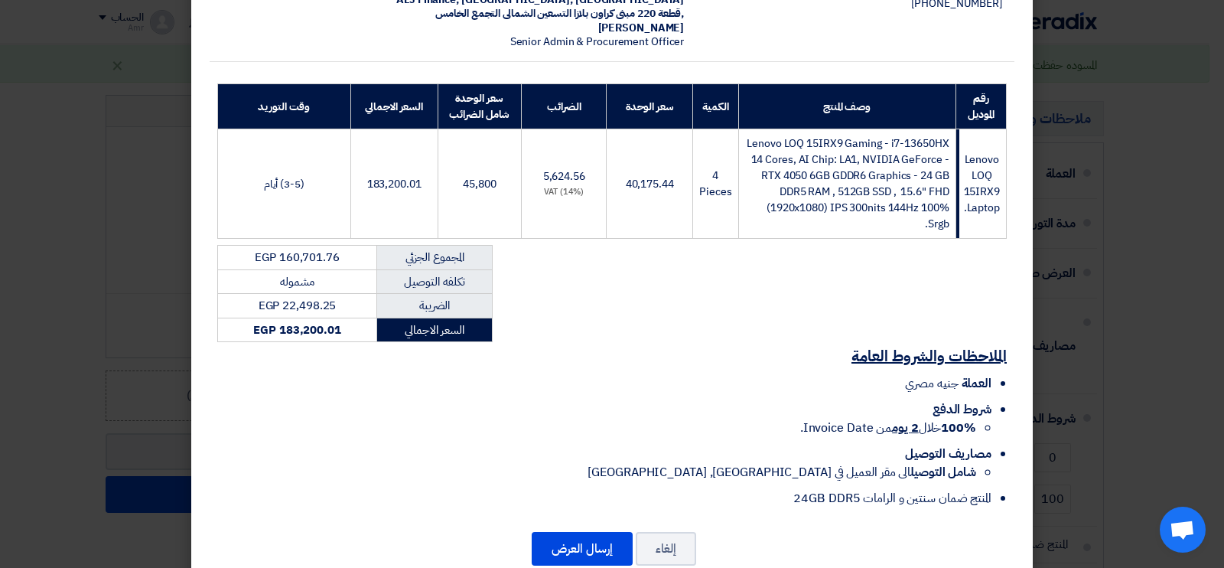
scroll to position [196, 0]
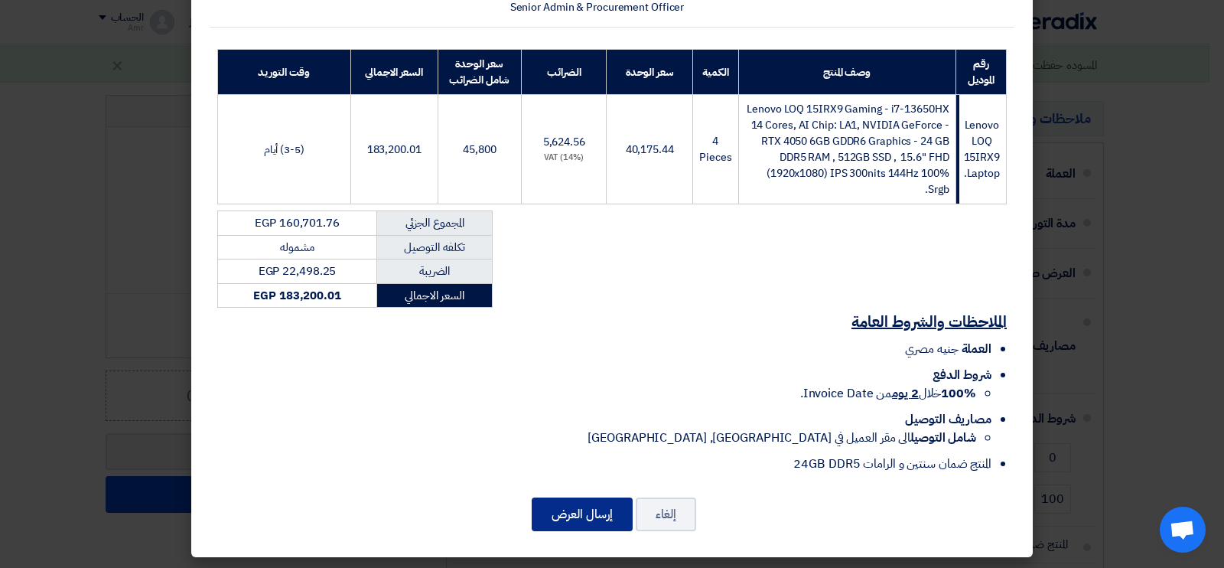
click at [580, 516] on button "إرسال العرض" at bounding box center [582, 514] width 101 height 34
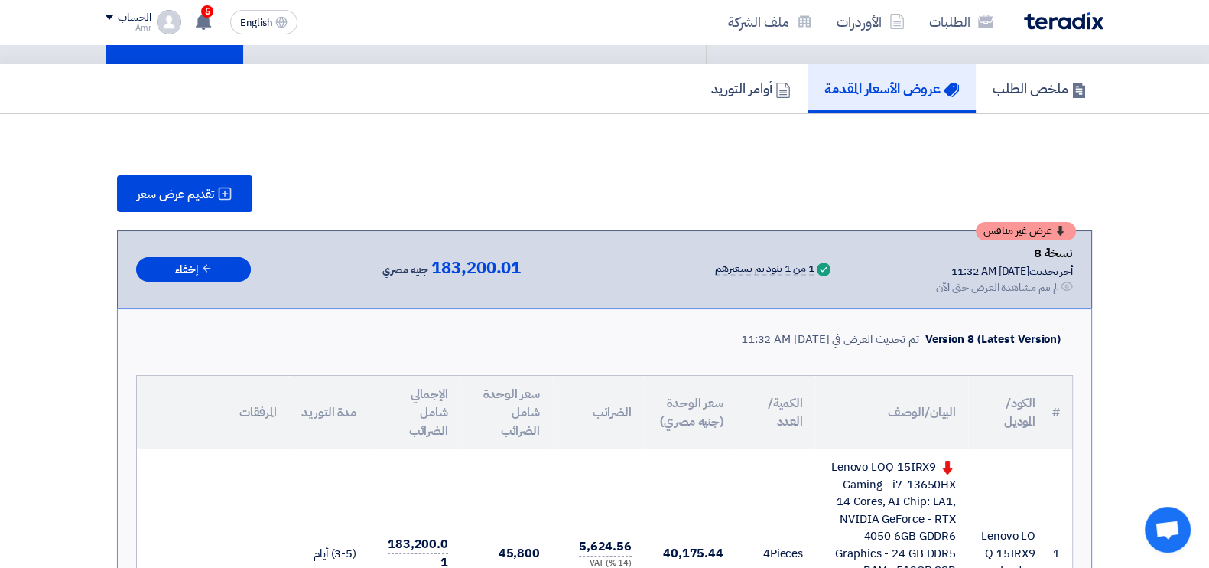
scroll to position [120, 0]
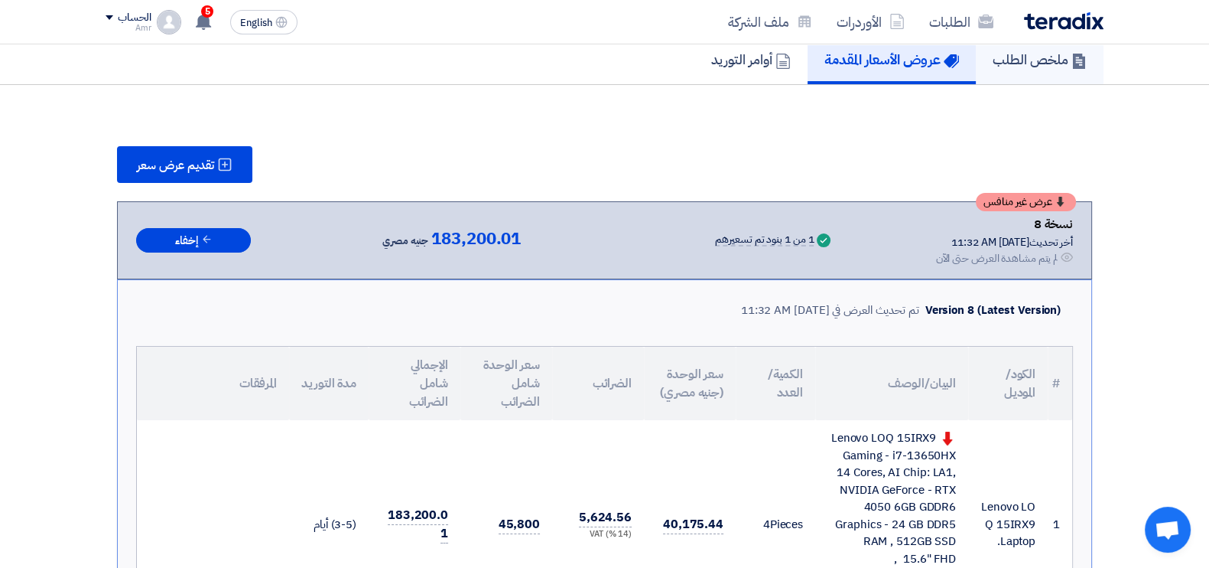
click at [1027, 55] on h5 "ملخص الطلب" at bounding box center [1040, 59] width 94 height 18
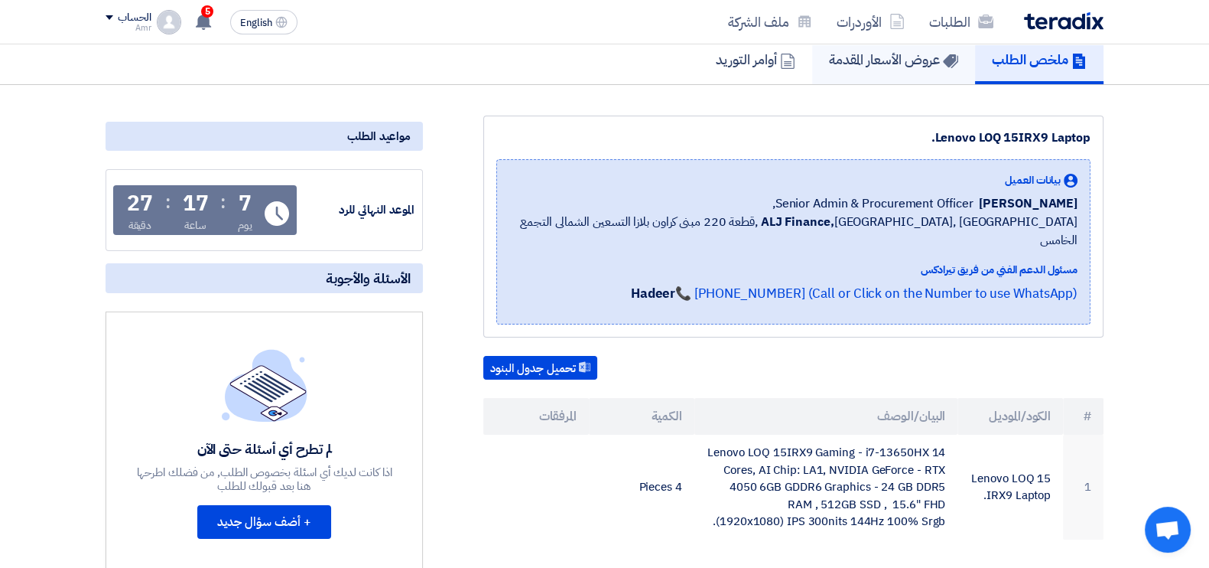
click at [913, 59] on h5 "عروض الأسعار المقدمة" at bounding box center [893, 59] width 129 height 18
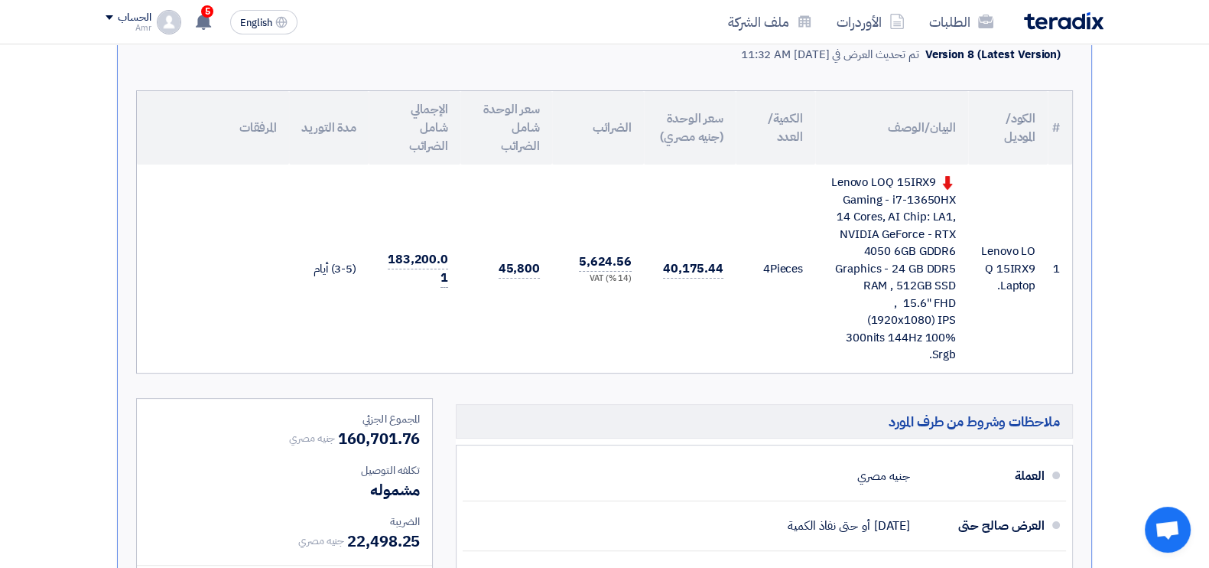
scroll to position [389, 0]
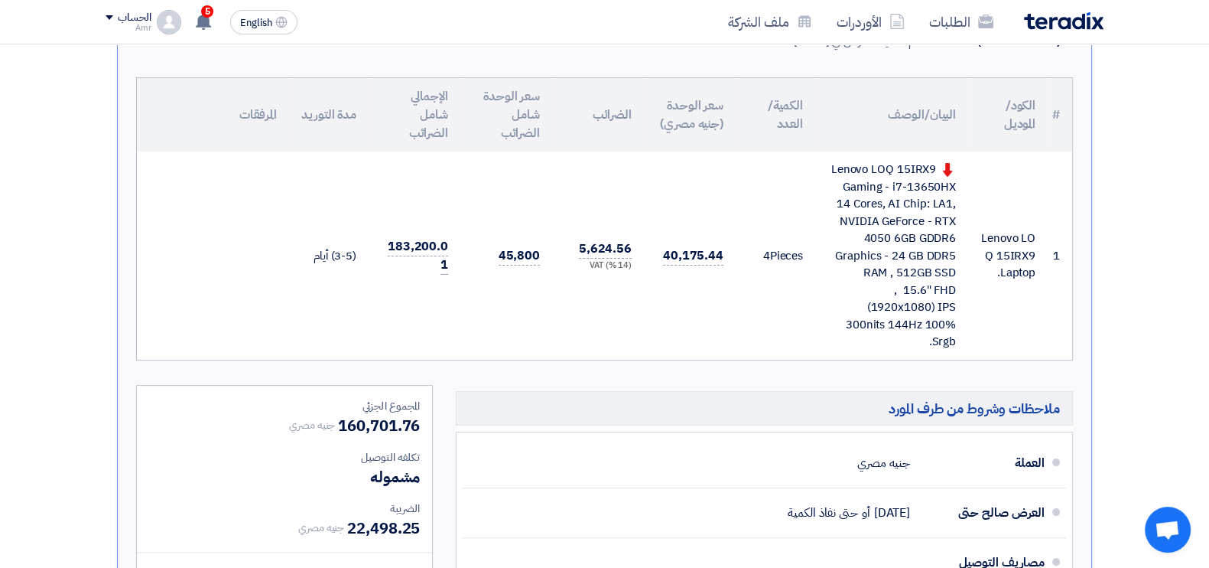
click at [874, 168] on div "Lenovo LOQ 15IRX9 Gaming - i7-13650HX 14 Cores, AI Chip: LA1, NVIDIA GeForce - …" at bounding box center [892, 256] width 129 height 190
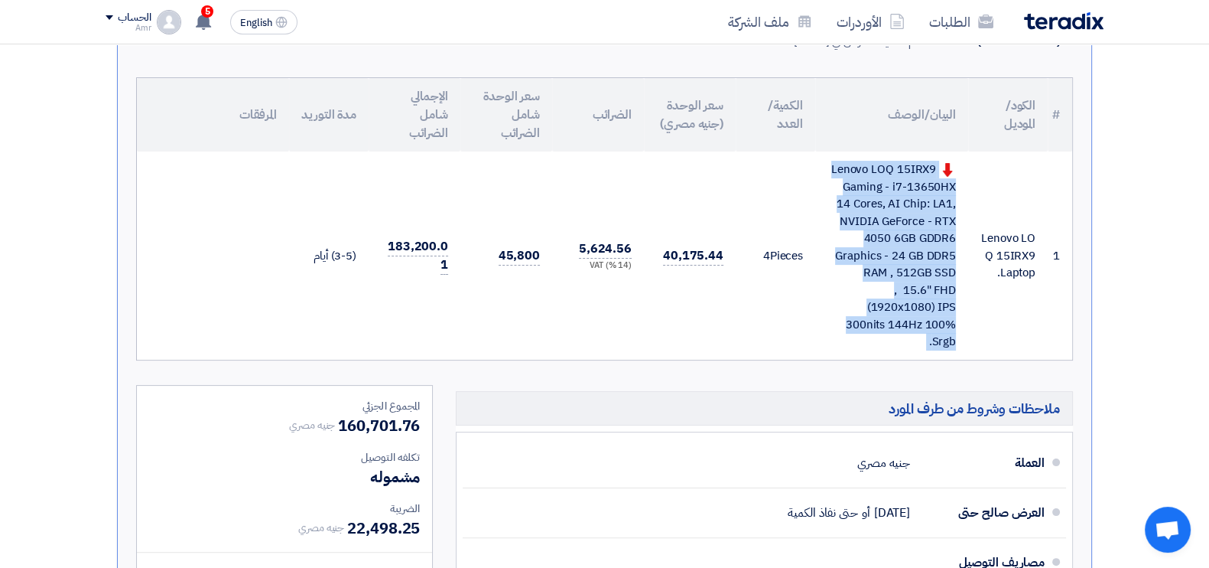
click at [874, 168] on div "Lenovo LOQ 15IRX9 Gaming - i7-13650HX 14 Cores, AI Chip: LA1, NVIDIA GeForce - …" at bounding box center [892, 256] width 129 height 190
copy tr "Lenovo LOQ 15IRX9 Gaming - i7-13650HX 14 Cores, AI Chip: LA1, NVIDIA GeForce - …"
